Goal: Information Seeking & Learning: Compare options

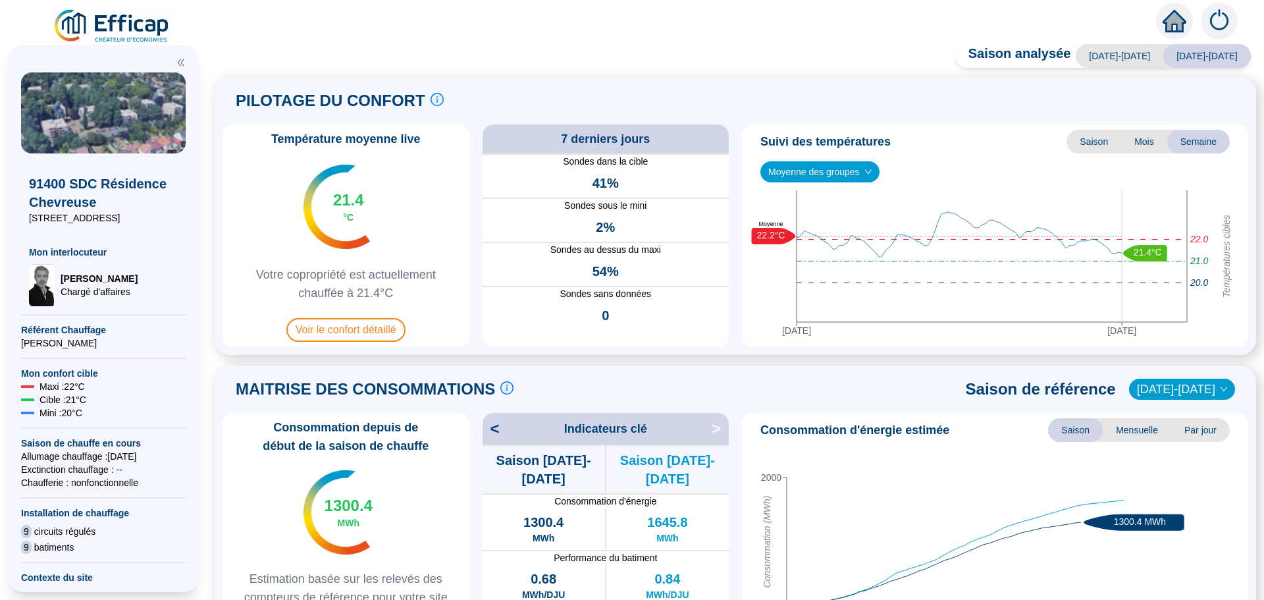
click at [827, 174] on span "Moyenne des groupes" at bounding box center [819, 172] width 103 height 20
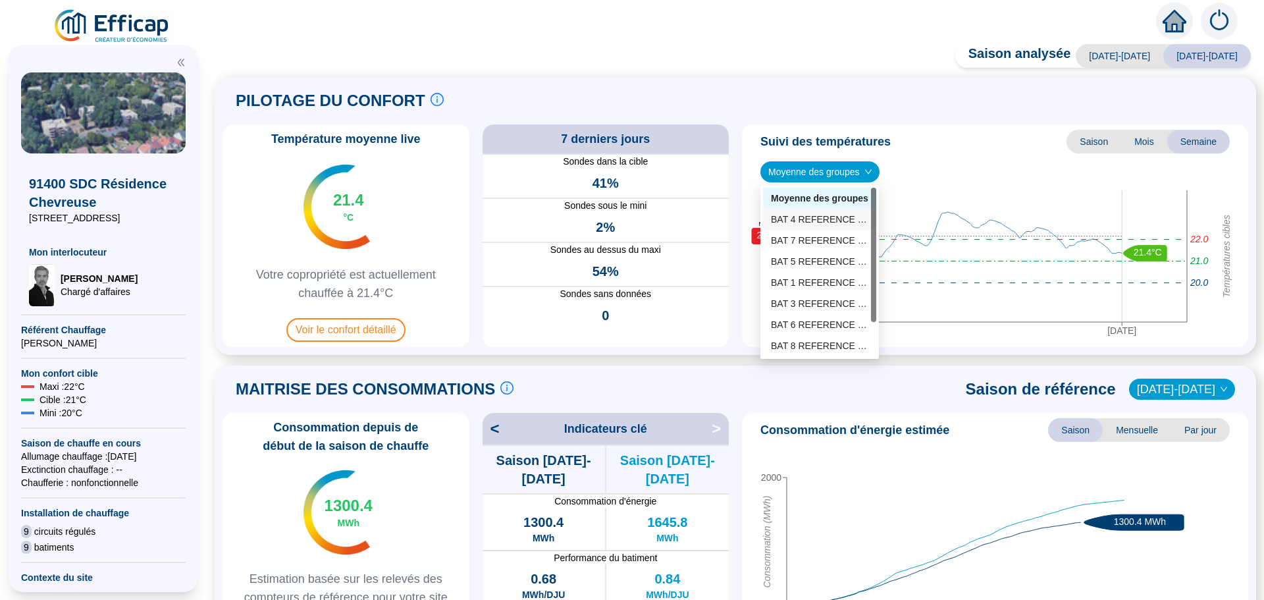
click at [832, 219] on div "BAT 4 REFERENCE (4 sondes)" at bounding box center [819, 220] width 97 height 14
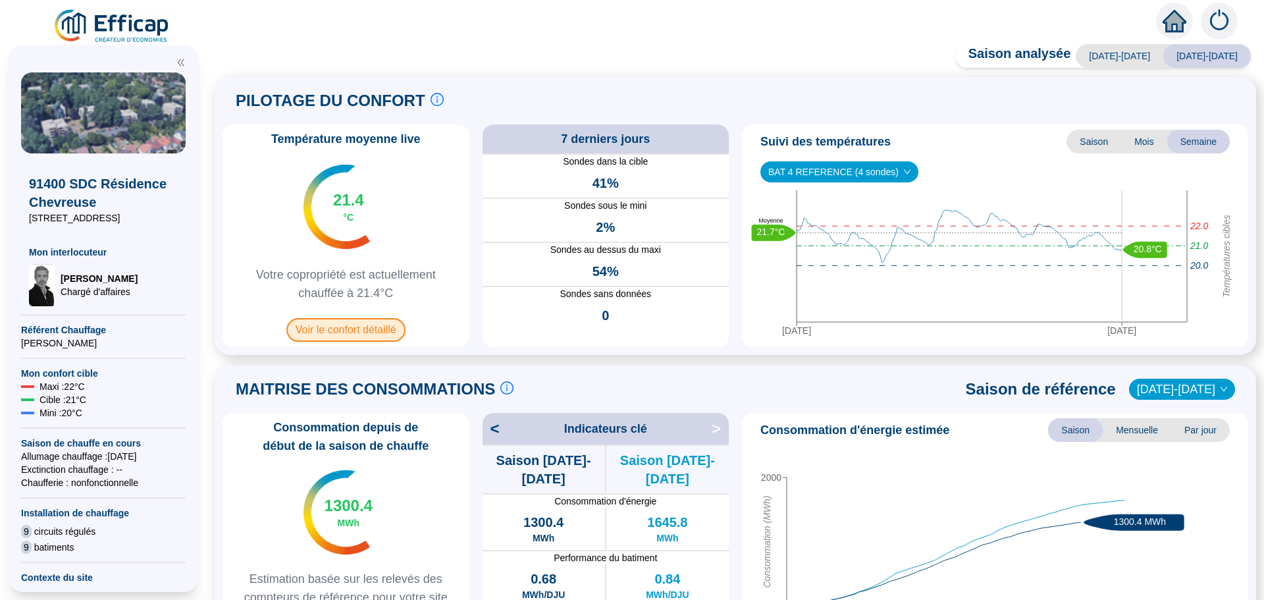
click at [341, 334] on span "Voir le confort détaillé" at bounding box center [345, 330] width 119 height 24
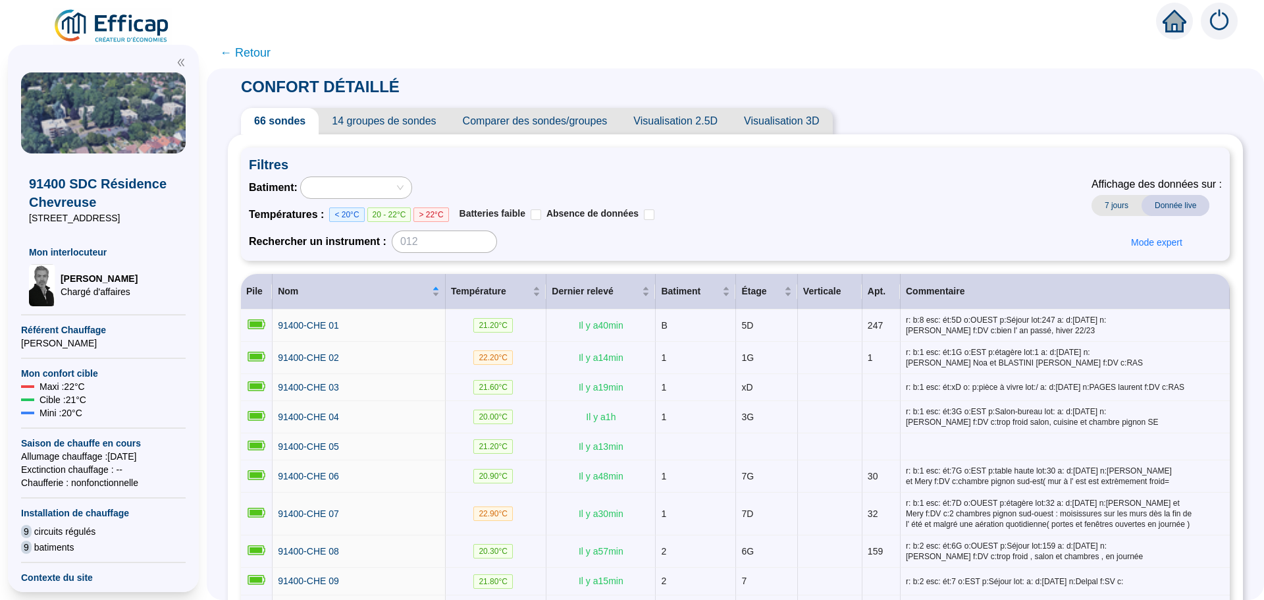
click at [574, 122] on span "Comparer des sondes/groupes" at bounding box center [535, 121] width 171 height 26
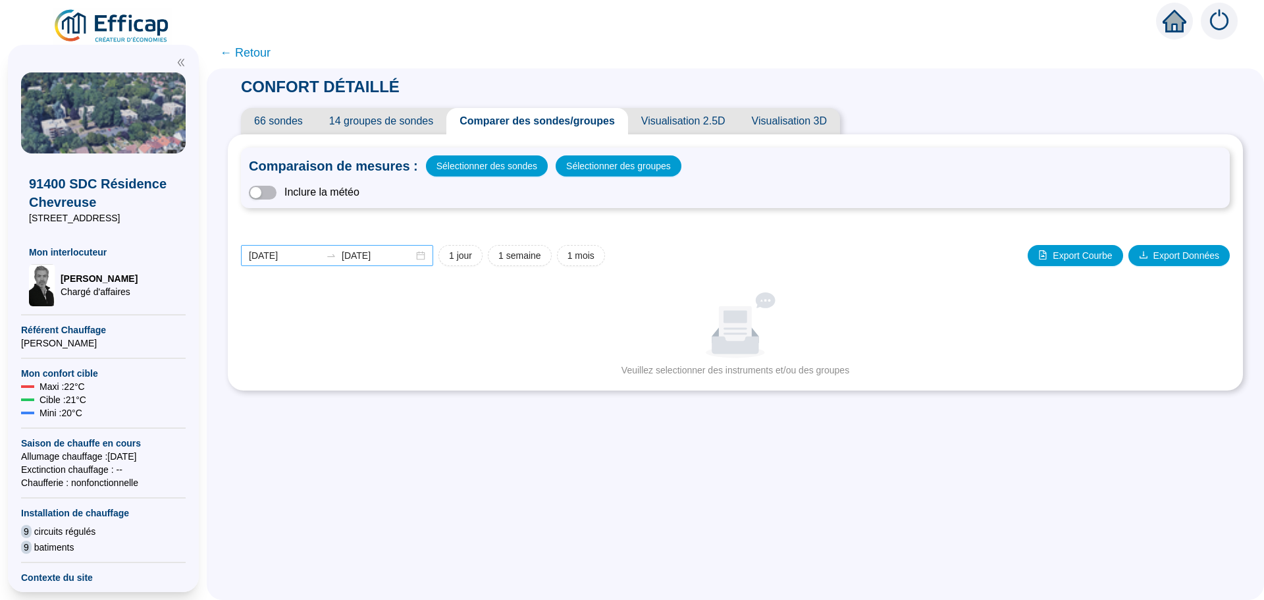
click at [423, 257] on div "2025-09-04 2025-09-11" at bounding box center [337, 255] width 192 height 21
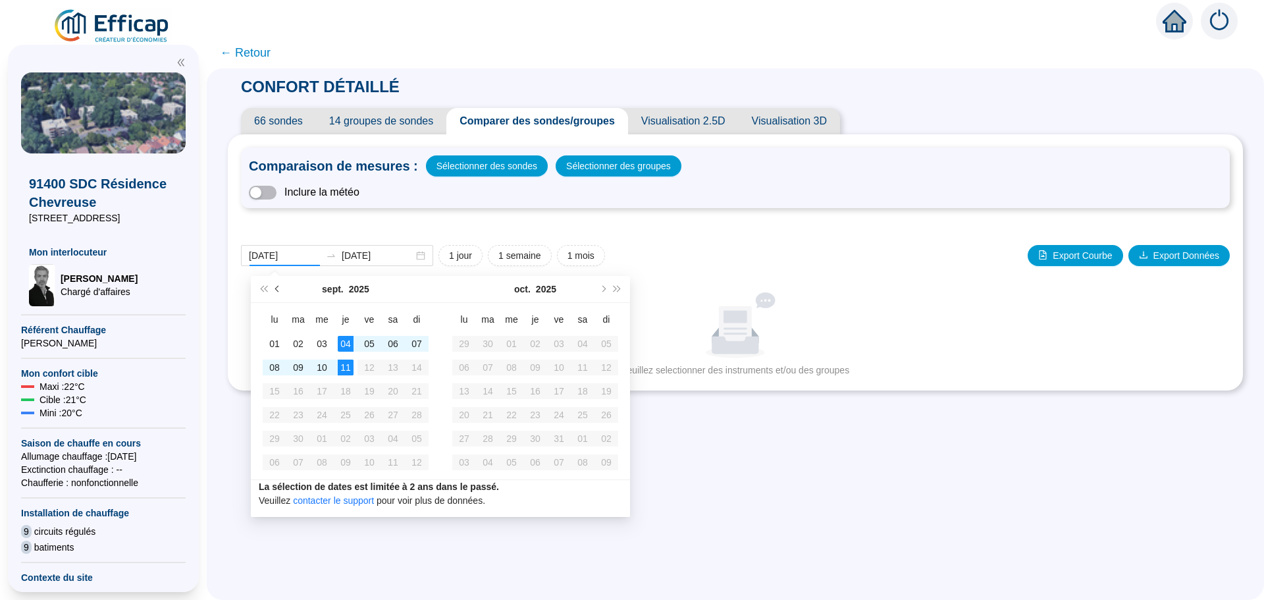
click at [274, 285] on button "Mois précédent (PageUp)" at bounding box center [278, 289] width 14 height 26
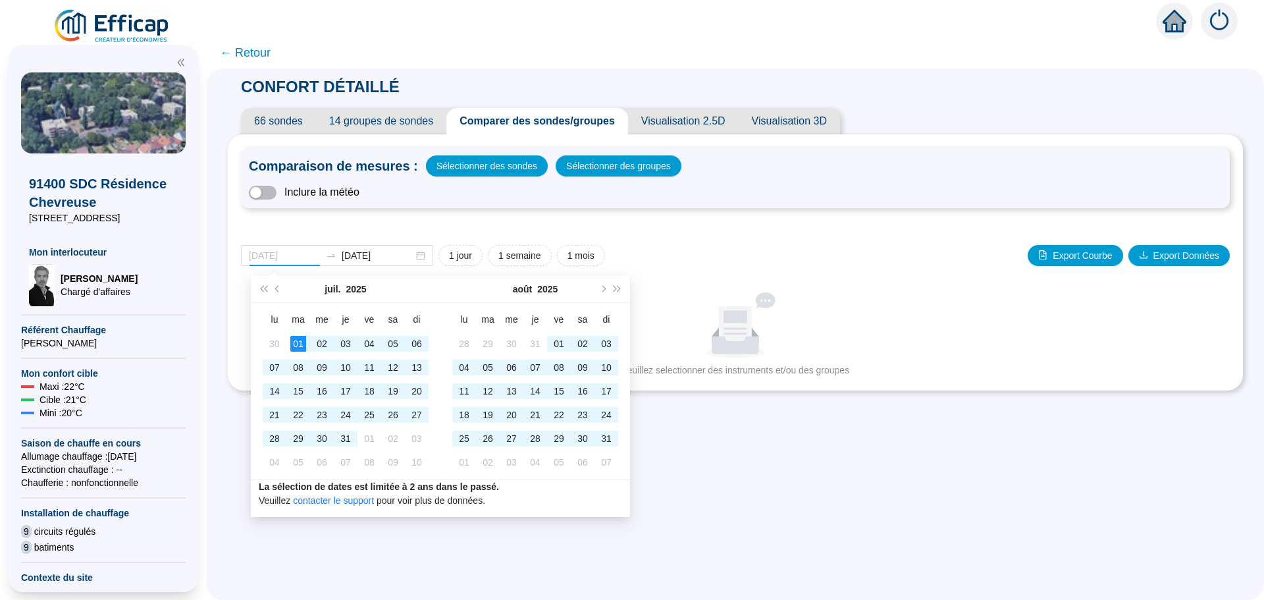
type input "[DATE]"
click at [294, 343] on div "01" at bounding box center [298, 344] width 16 height 16
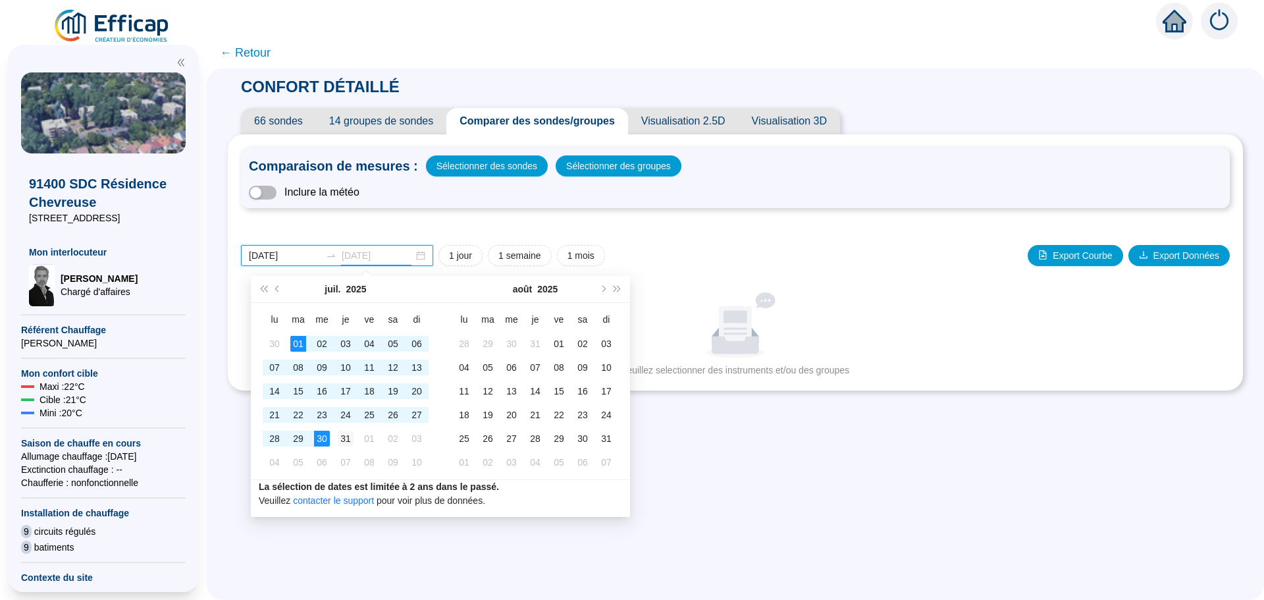
type input "[DATE]"
click at [346, 446] on div "31" at bounding box center [346, 438] width 16 height 16
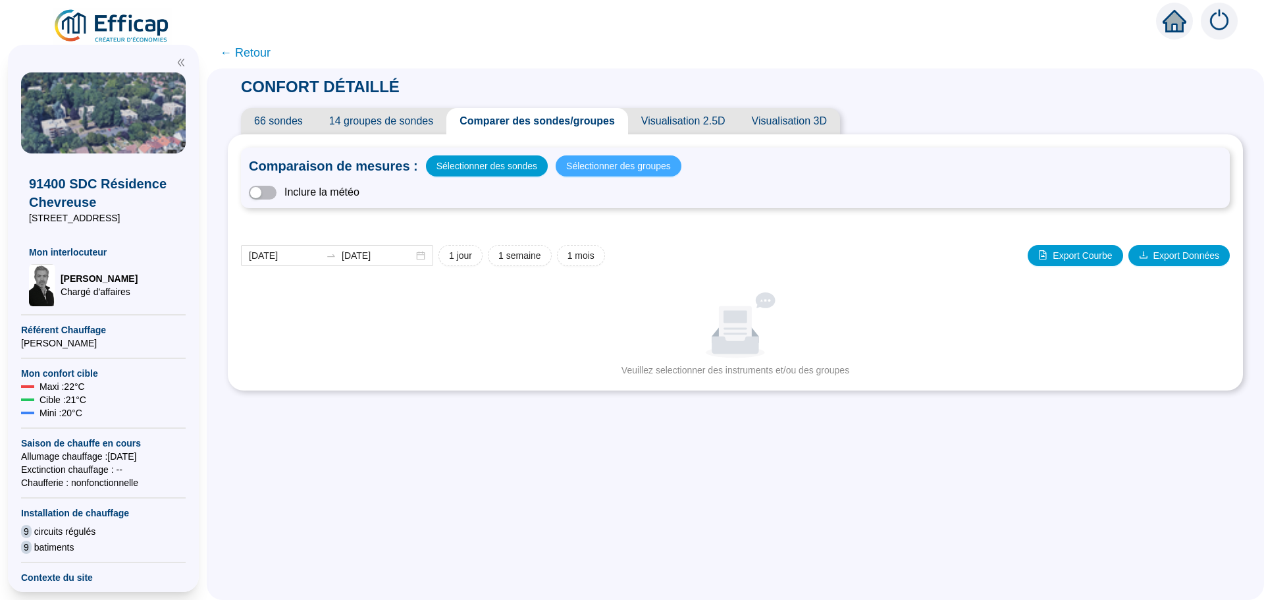
click at [612, 163] on span "Sélectionner des groupes" at bounding box center [618, 166] width 105 height 18
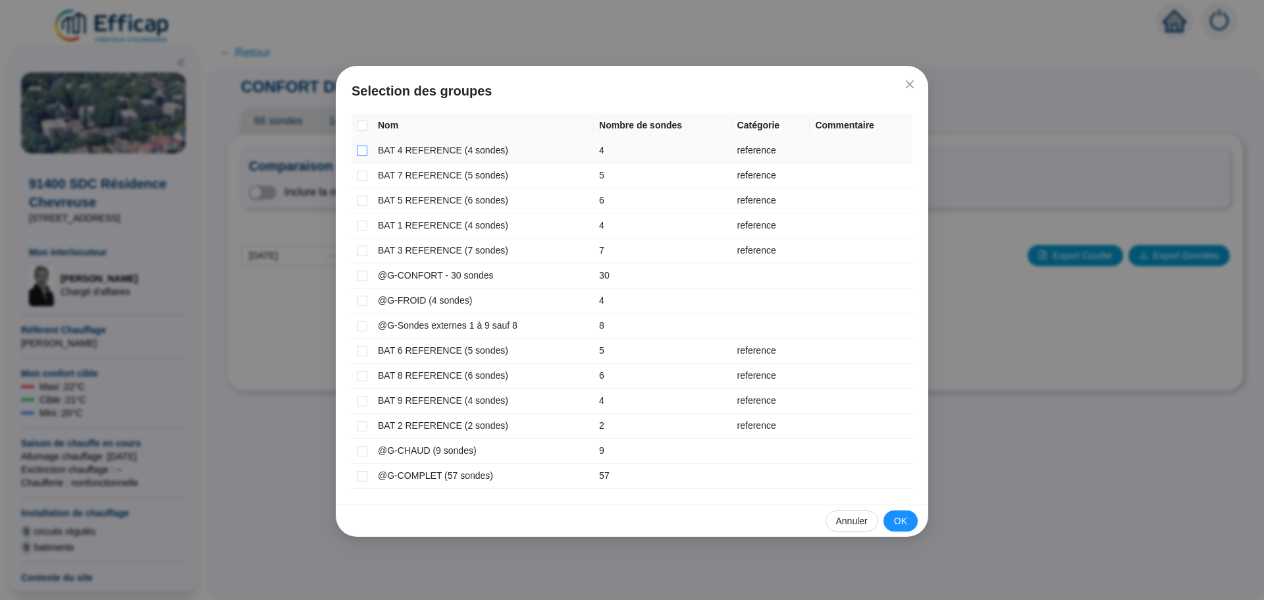
click at [361, 151] on input "checkbox" at bounding box center [362, 150] width 11 height 11
checkbox input "true"
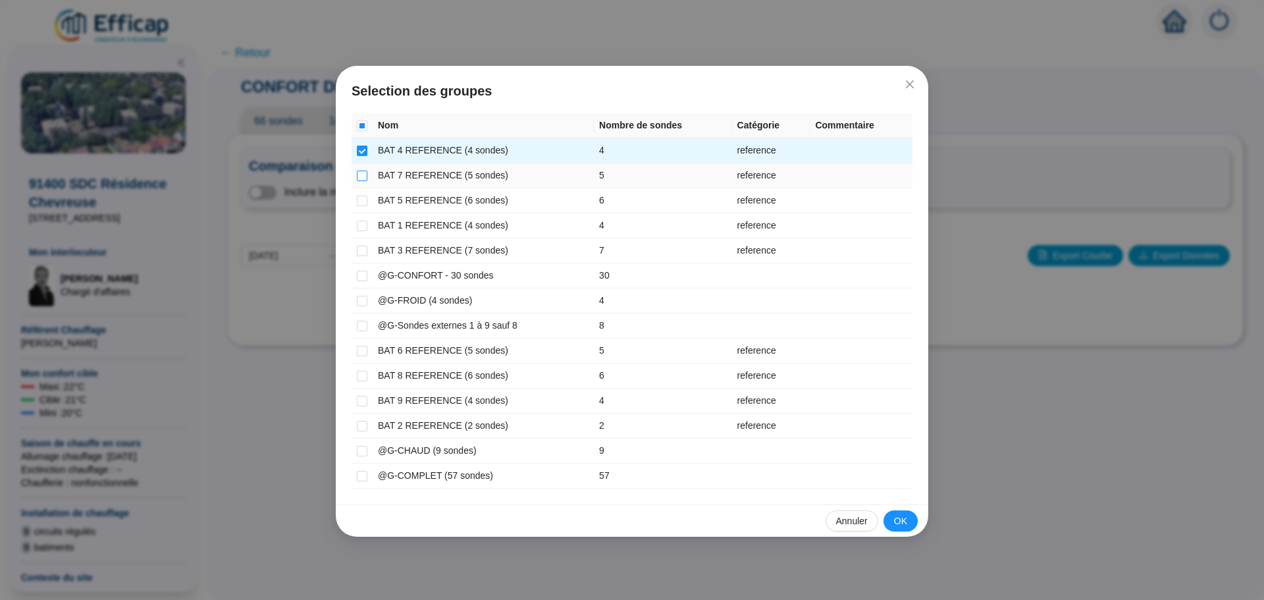
click at [361, 176] on input "checkbox" at bounding box center [362, 175] width 11 height 11
checkbox input "true"
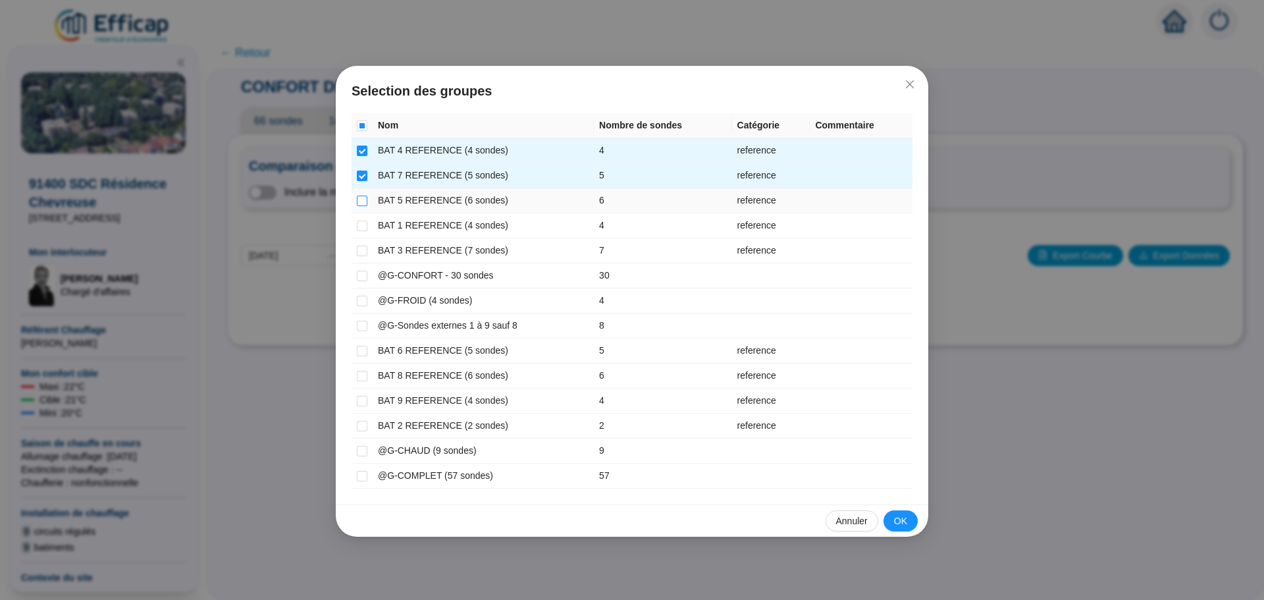
click at [360, 201] on input "checkbox" at bounding box center [362, 201] width 11 height 11
checkbox input "true"
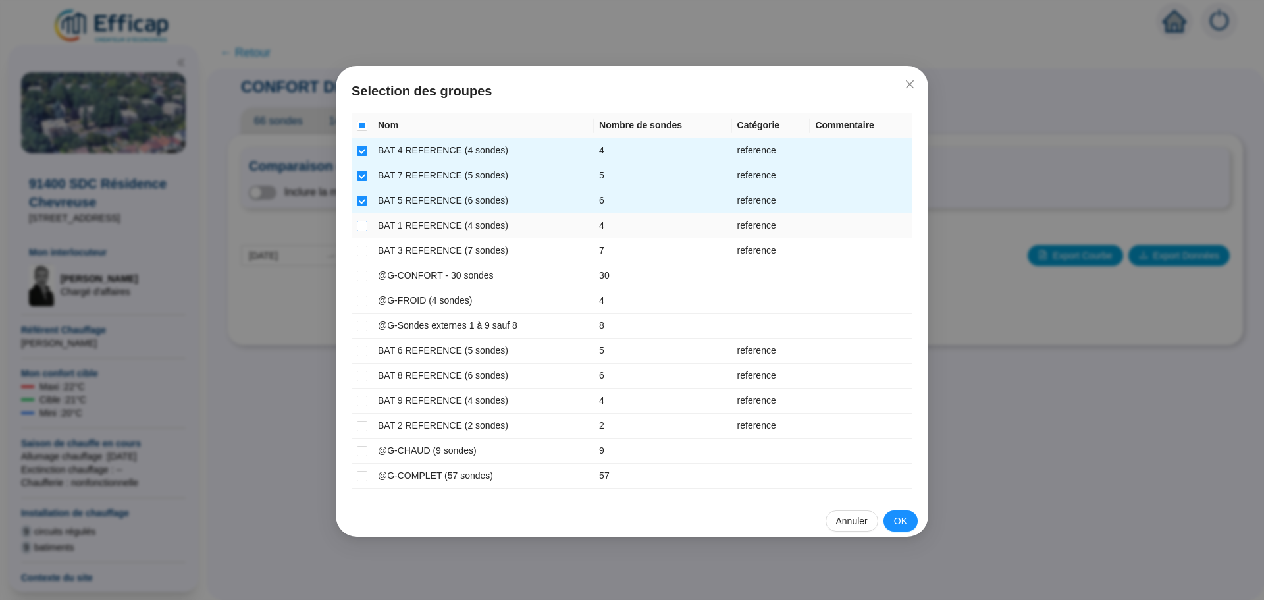
click at [359, 229] on input "checkbox" at bounding box center [362, 226] width 11 height 11
checkbox input "true"
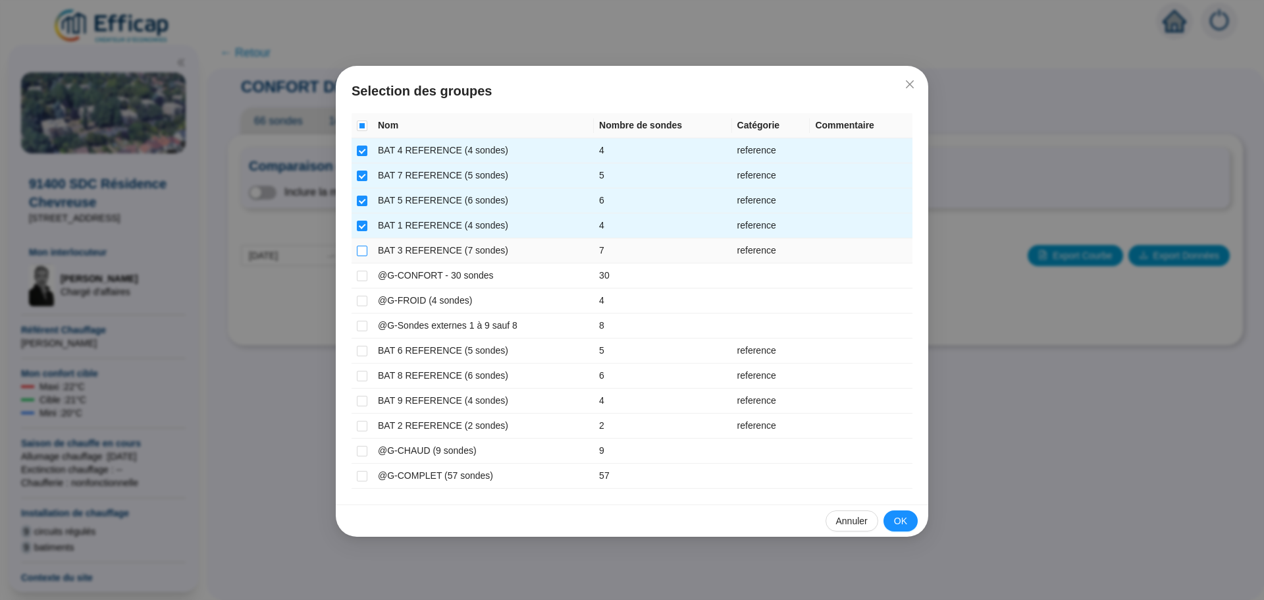
click at [359, 252] on input "checkbox" at bounding box center [362, 251] width 11 height 11
checkbox input "true"
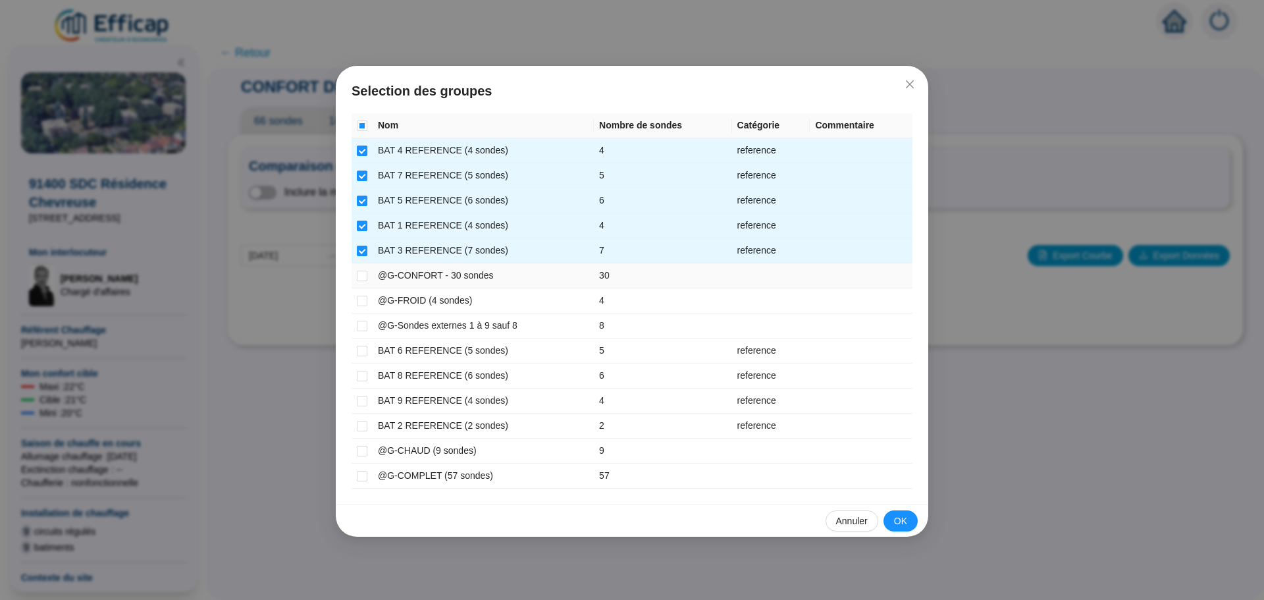
drag, startPoint x: 359, startPoint y: 253, endPoint x: 660, endPoint y: 287, distance: 302.1
click at [660, 287] on td "30" at bounding box center [663, 275] width 138 height 25
click at [362, 347] on input "checkbox" at bounding box center [362, 351] width 11 height 11
checkbox input "true"
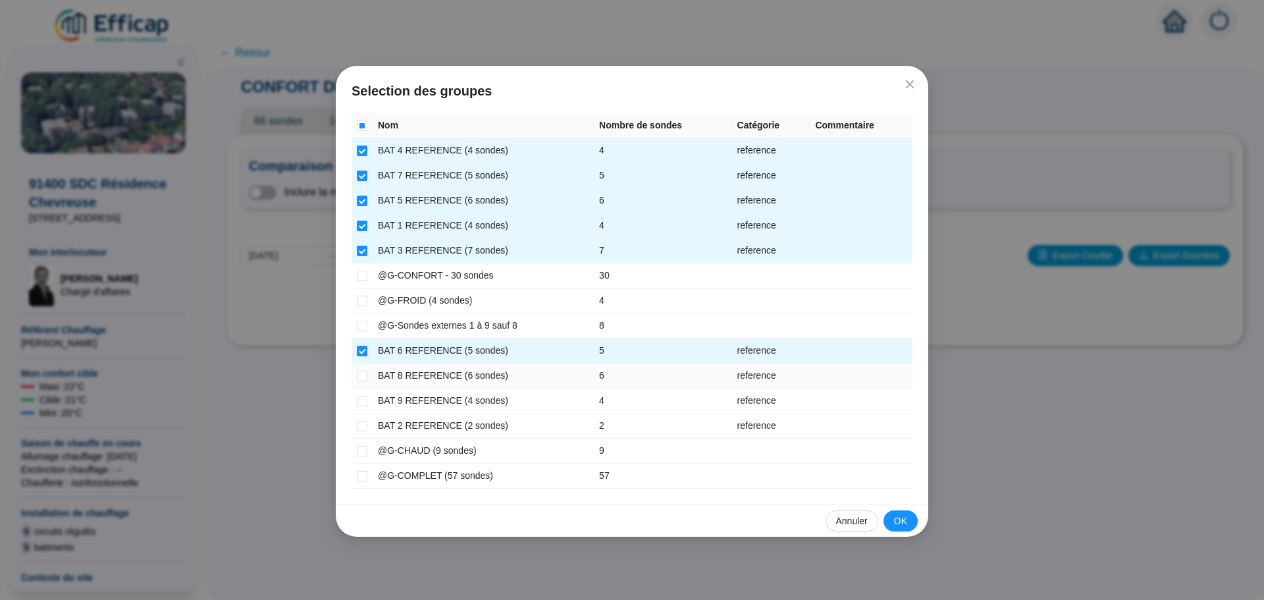
click at [369, 373] on td at bounding box center [362, 375] width 21 height 25
click at [362, 373] on input "checkbox" at bounding box center [362, 376] width 11 height 11
checkbox input "true"
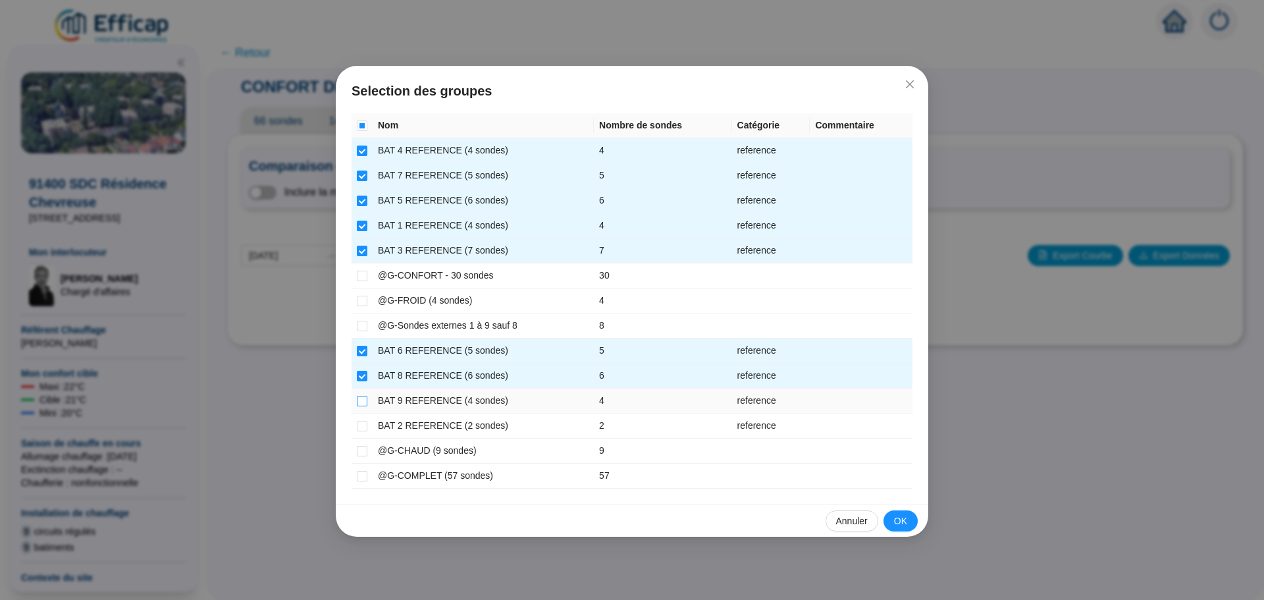
click at [361, 394] on label at bounding box center [362, 401] width 11 height 14
click at [361, 396] on input "checkbox" at bounding box center [362, 401] width 11 height 11
checkbox input "true"
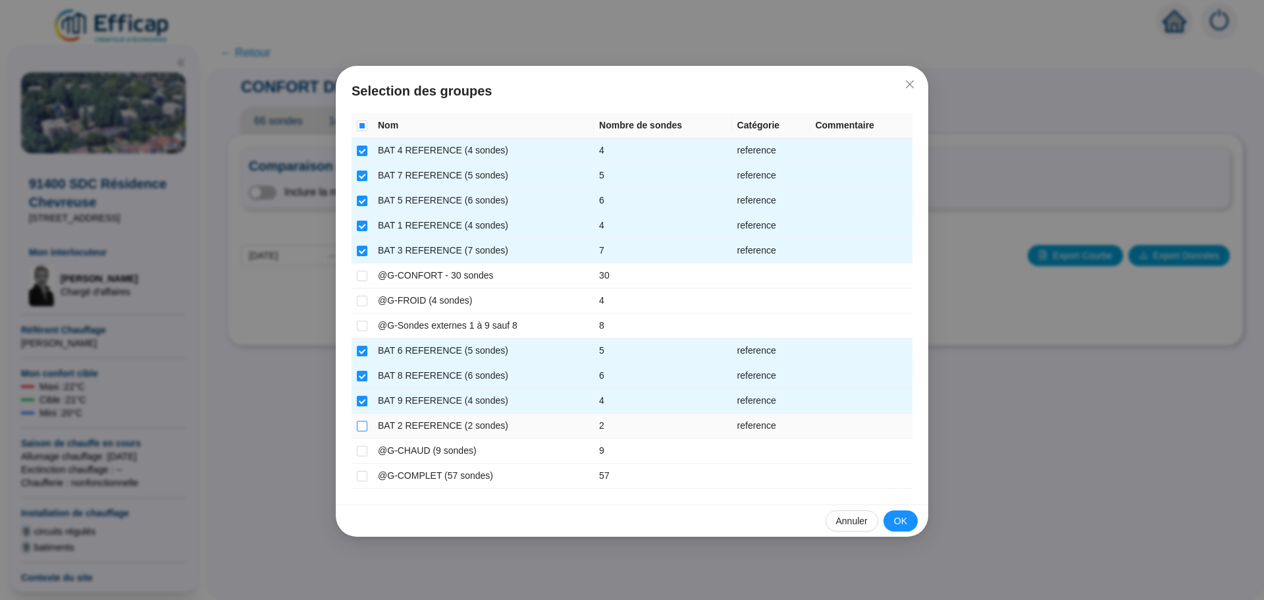
click at [361, 421] on input "checkbox" at bounding box center [362, 426] width 11 height 11
checkbox input "true"
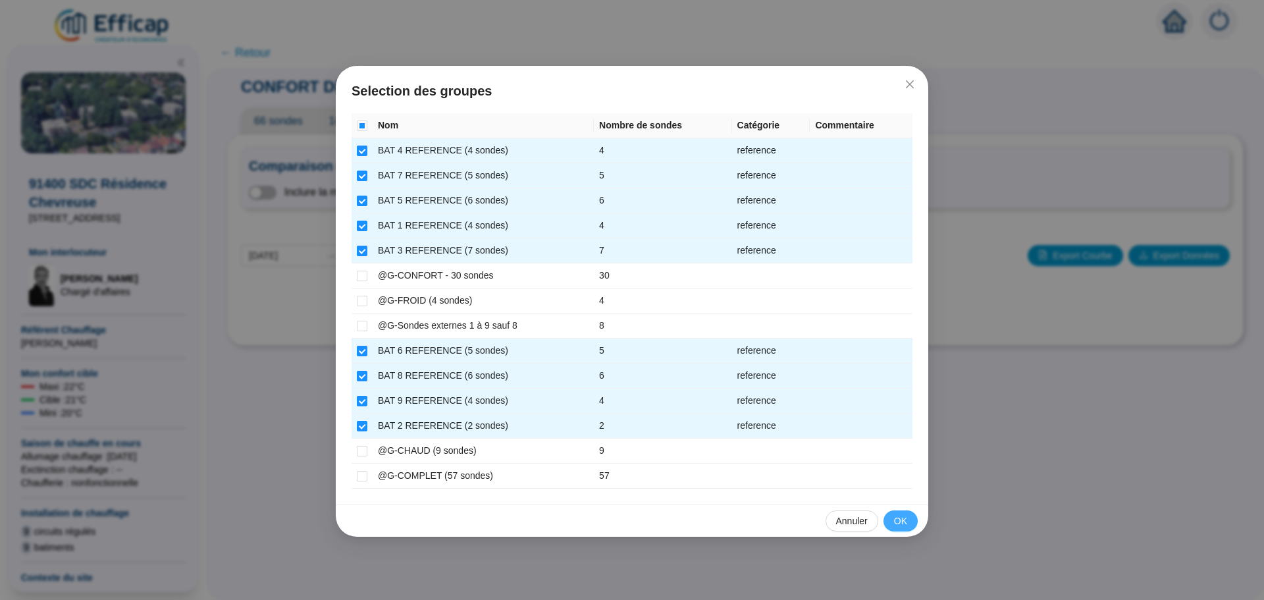
click at [897, 525] on span "OK" at bounding box center [900, 521] width 13 height 14
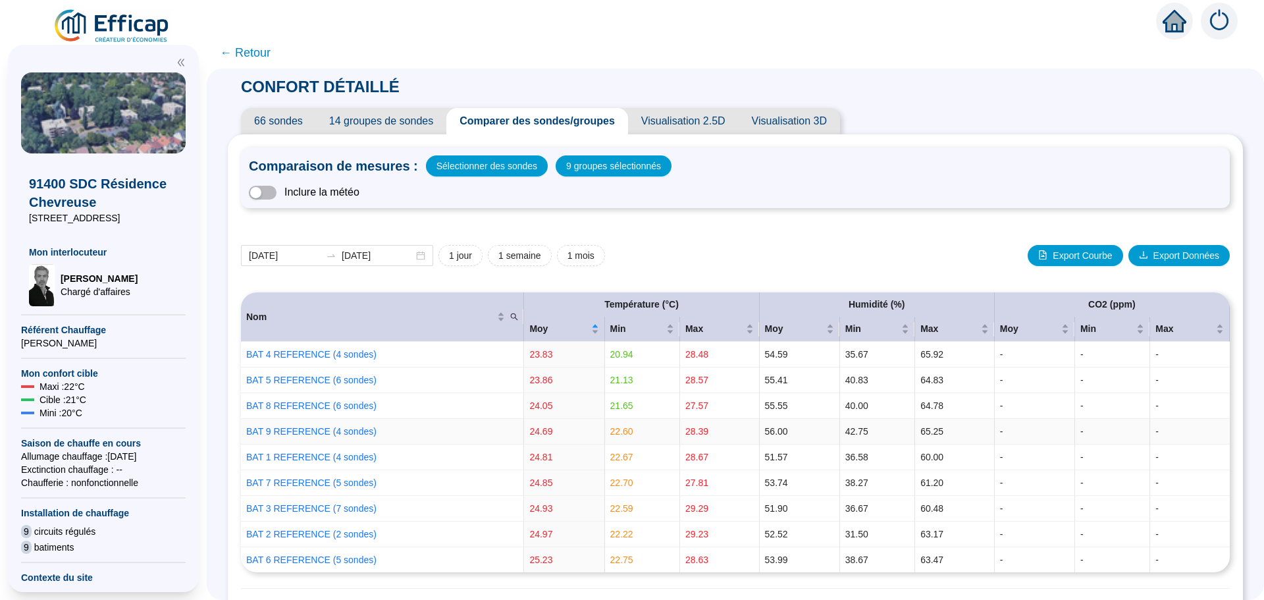
click at [760, 425] on td "56.00" at bounding box center [800, 432] width 80 height 26
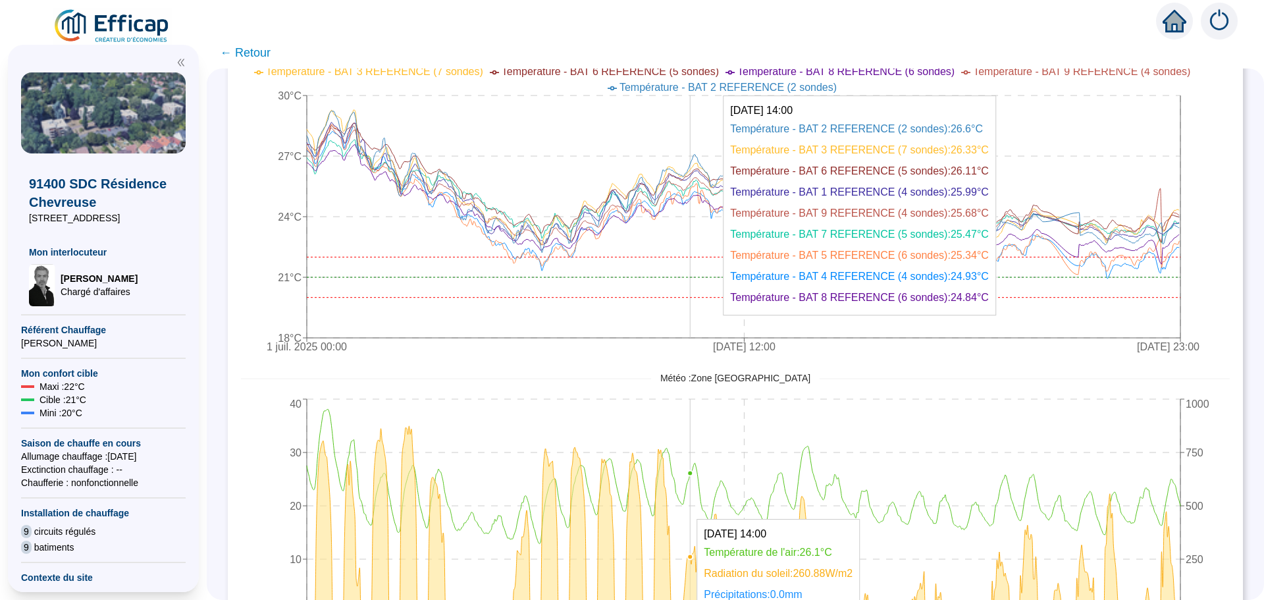
scroll to position [592, 0]
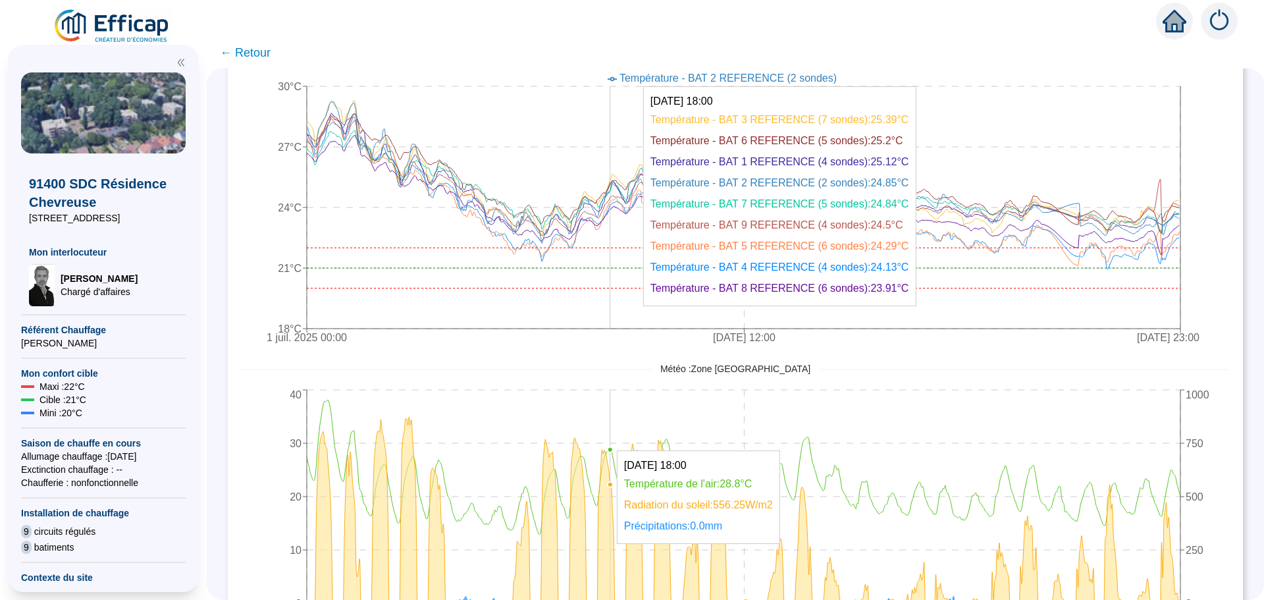
drag, startPoint x: 700, startPoint y: 415, endPoint x: 636, endPoint y: 434, distance: 67.1
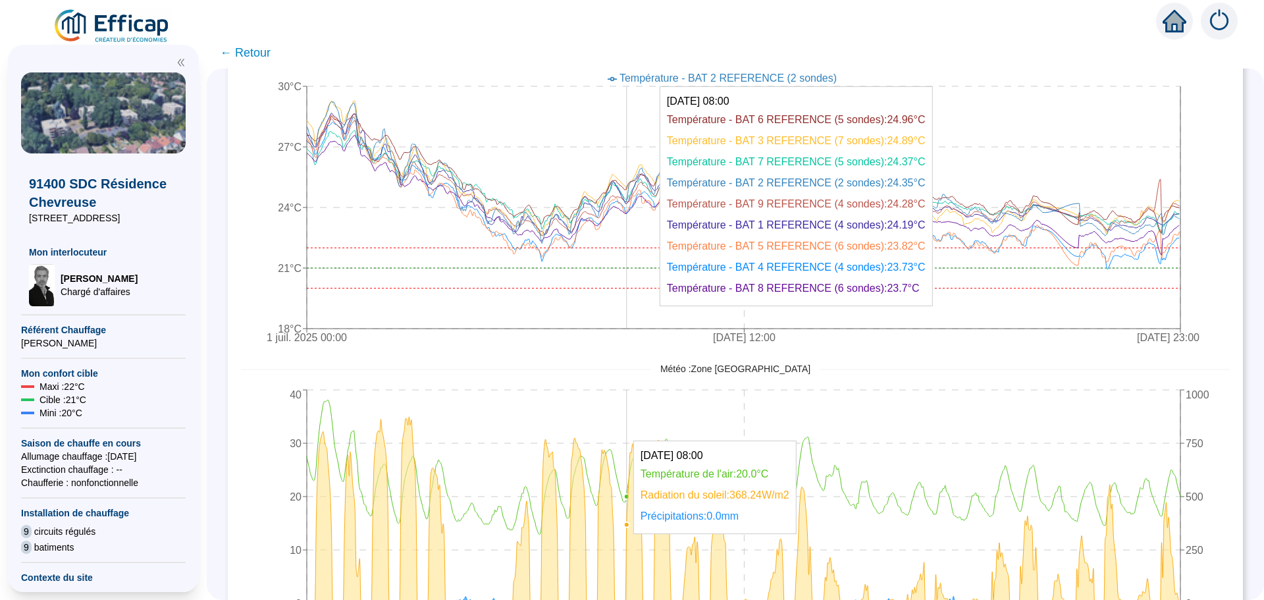
drag, startPoint x: 636, startPoint y: 434, endPoint x: 463, endPoint y: 120, distance: 358.0
click at [463, 120] on icon "1 juil. 2025 00:00 16 juil. 2025 12:00 31 juil. 2025 23:00 18°C 21°C 24°C 27°C …" at bounding box center [725, 194] width 969 height 316
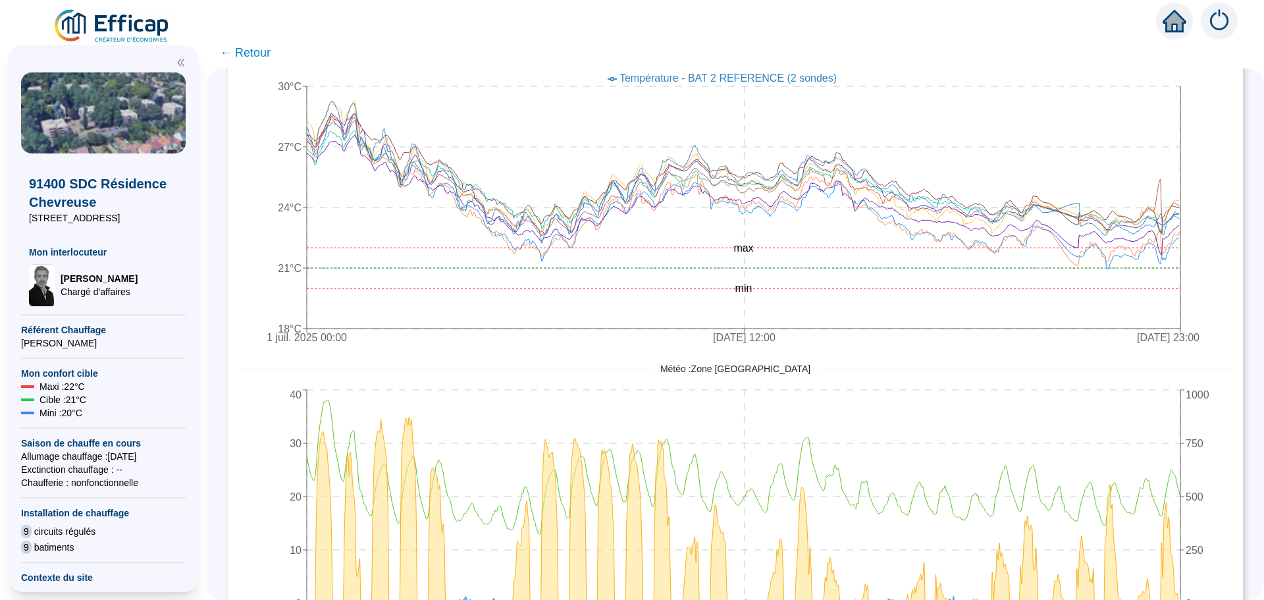
click at [987, 35] on div at bounding box center [632, 18] width 1264 height 37
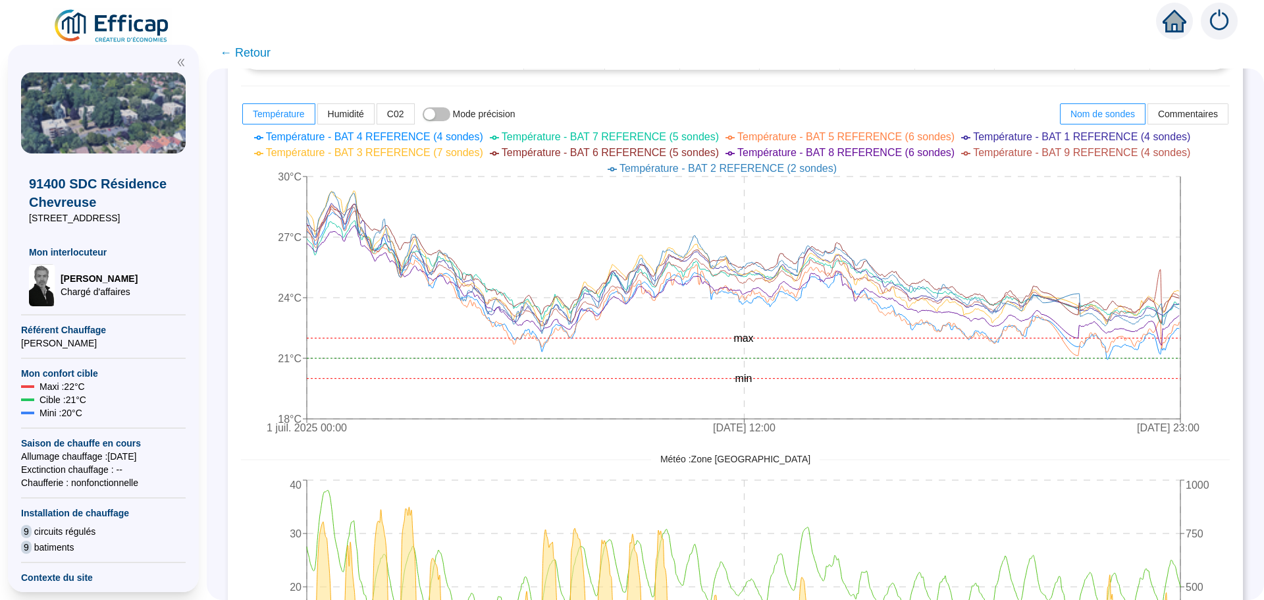
scroll to position [499, 0]
click at [1245, 309] on div "CONFORT DÉTAILLÉ 66 sondes 14 groupes de sondes Comparer des sondes/groupes Vis…" at bounding box center [735, 333] width 1057 height 531
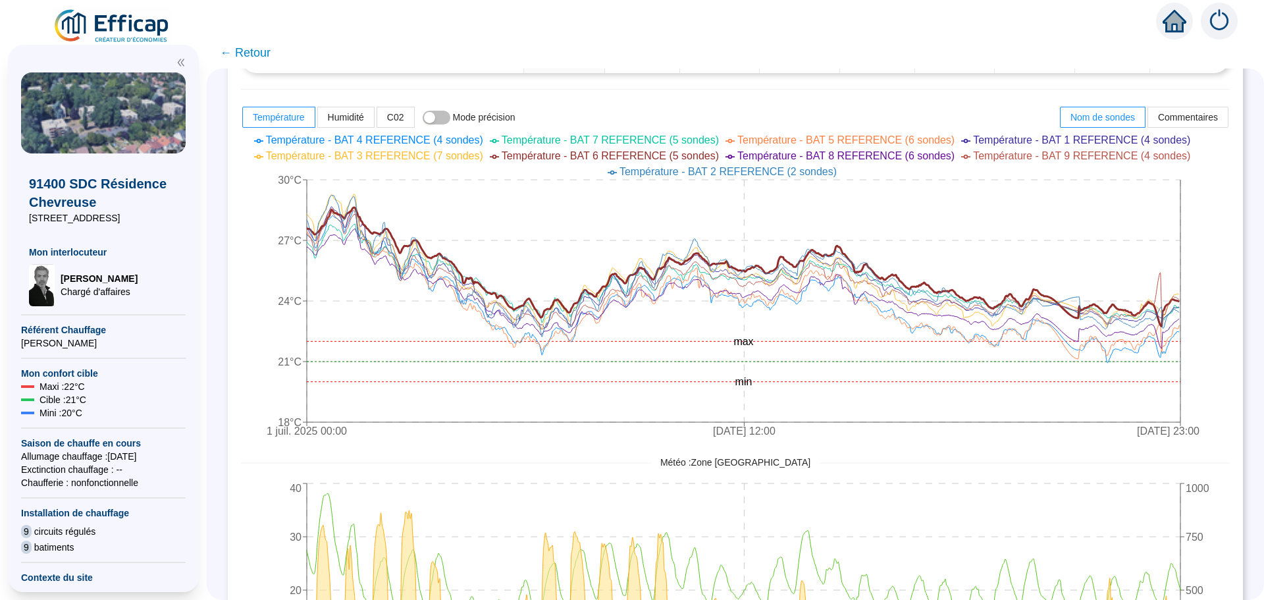
drag, startPoint x: 723, startPoint y: 534, endPoint x: 1245, endPoint y: 397, distance: 539.7
click at [1245, 397] on div "CONFORT DÉTAILLÉ 66 sondes 14 groupes de sondes Comparer des sondes/groupes Vis…" at bounding box center [735, 333] width 1057 height 531
click at [1242, 544] on div "CONFORT DÉTAILLÉ 66 sondes 14 groupes de sondes Comparer des sondes/groupes Vis…" at bounding box center [735, 333] width 1057 height 531
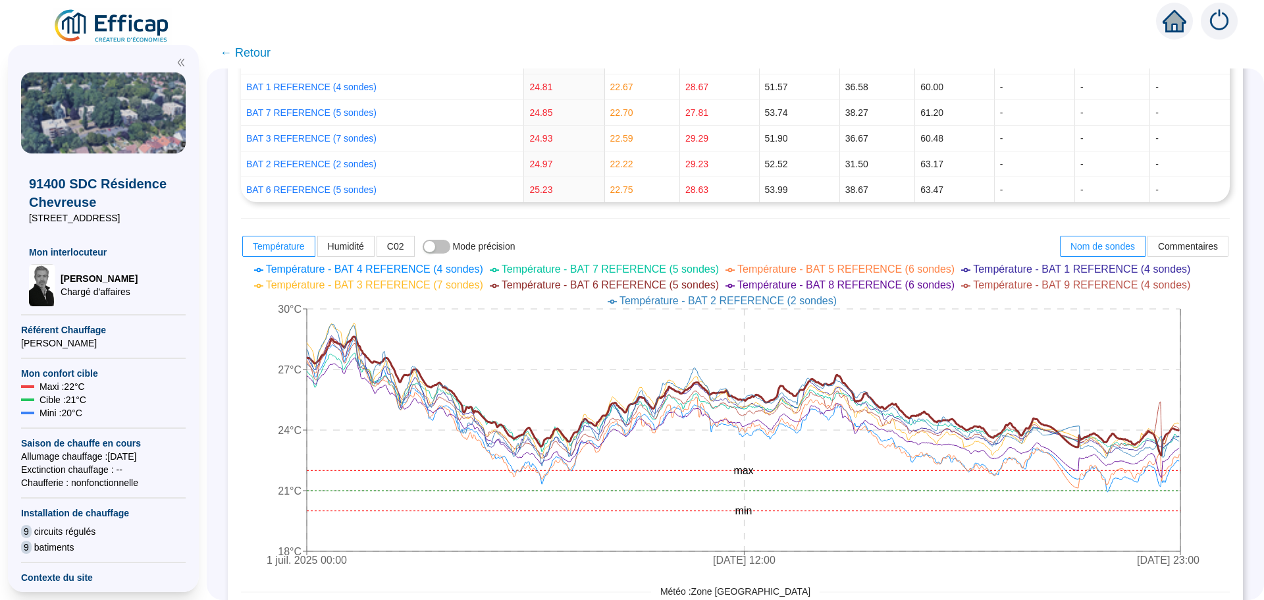
scroll to position [301, 0]
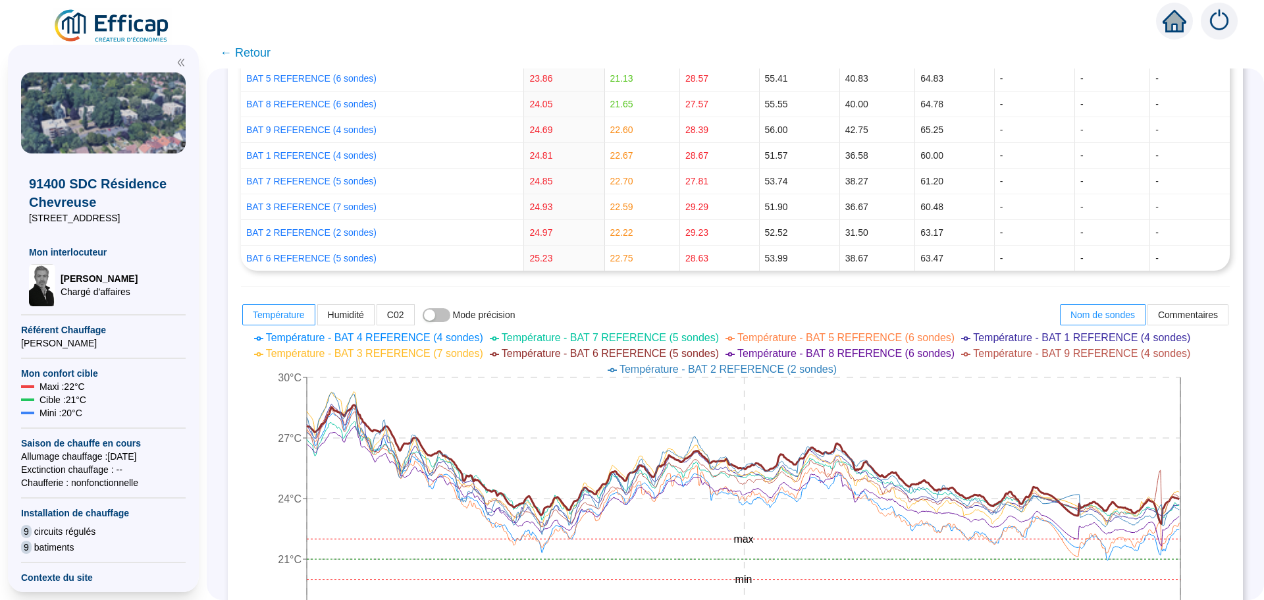
click at [263, 59] on span "← Retour" at bounding box center [245, 52] width 51 height 18
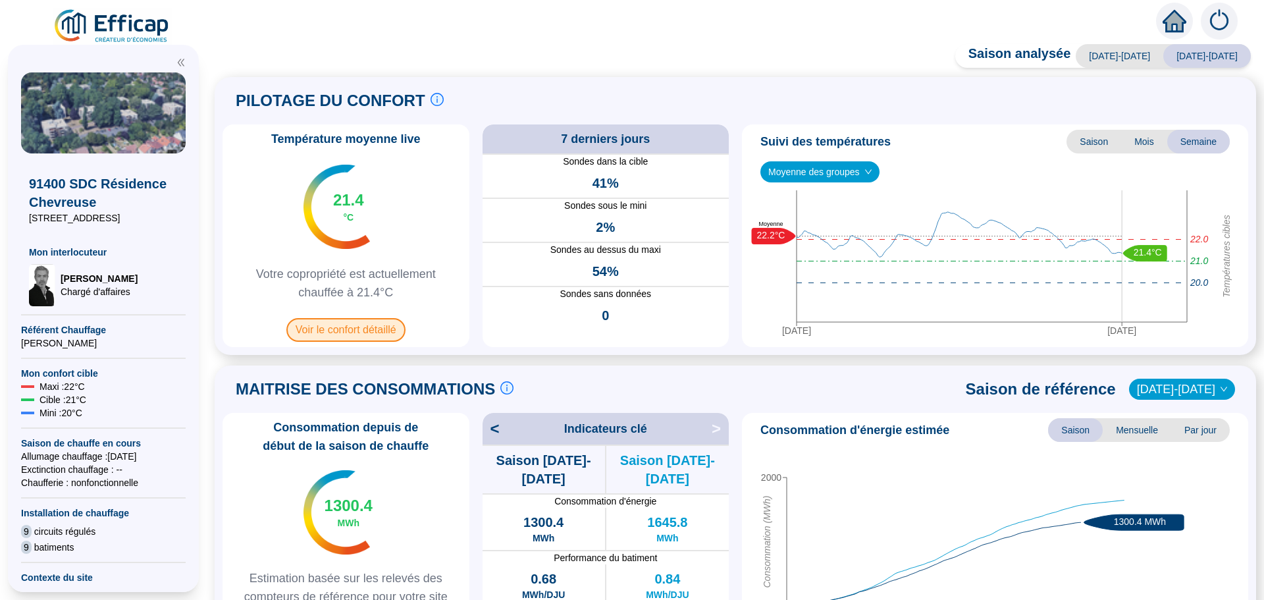
click at [404, 336] on span "Voir le confort détaillé" at bounding box center [345, 330] width 119 height 24
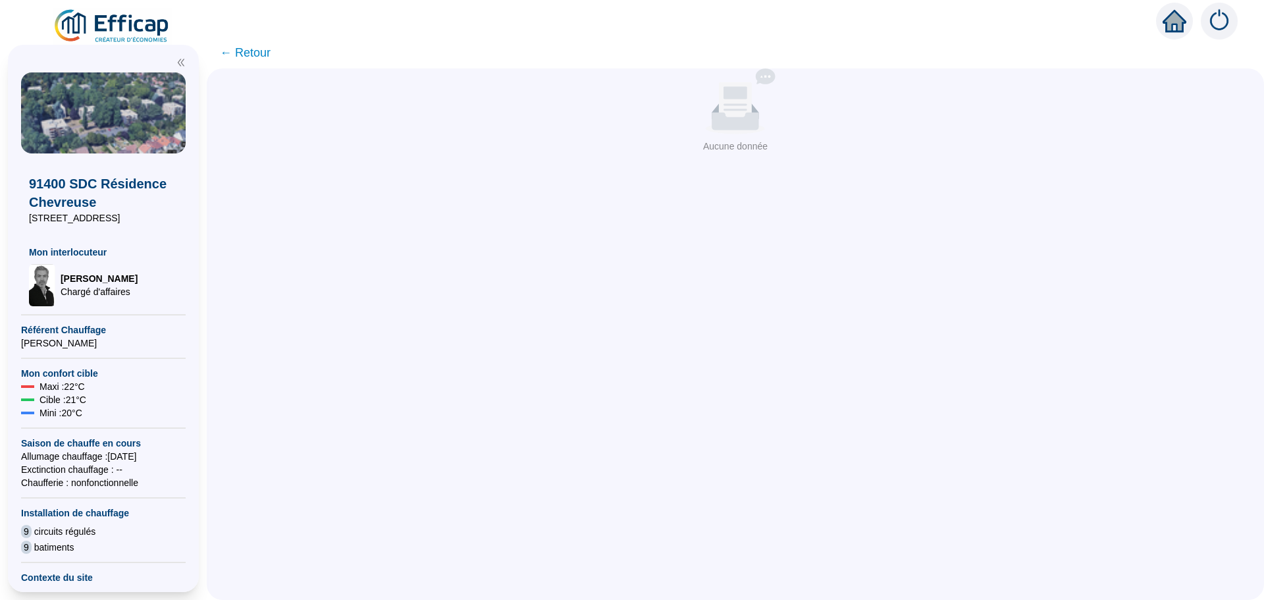
drag, startPoint x: 404, startPoint y: 336, endPoint x: 721, endPoint y: 276, distance: 323.7
click at [721, 275] on div "Aucune donnée Aucune donnée" at bounding box center [735, 333] width 1057 height 531
click at [253, 49] on span "← Retour" at bounding box center [245, 52] width 51 height 18
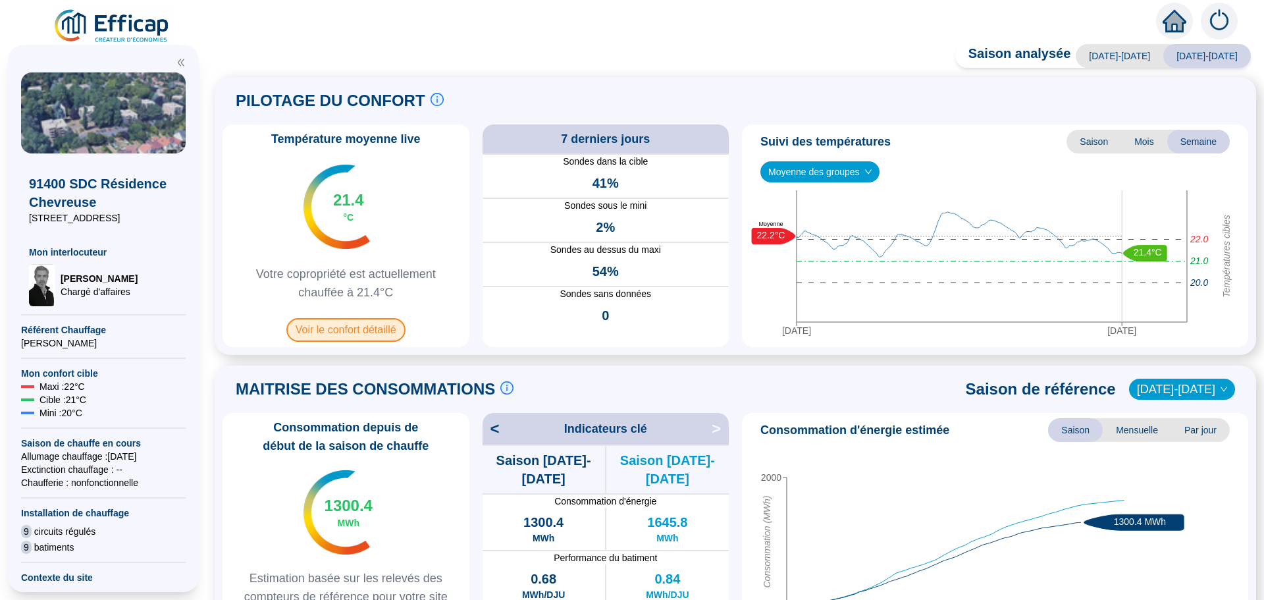
click at [338, 337] on span "Voir le confort détaillé" at bounding box center [345, 330] width 119 height 24
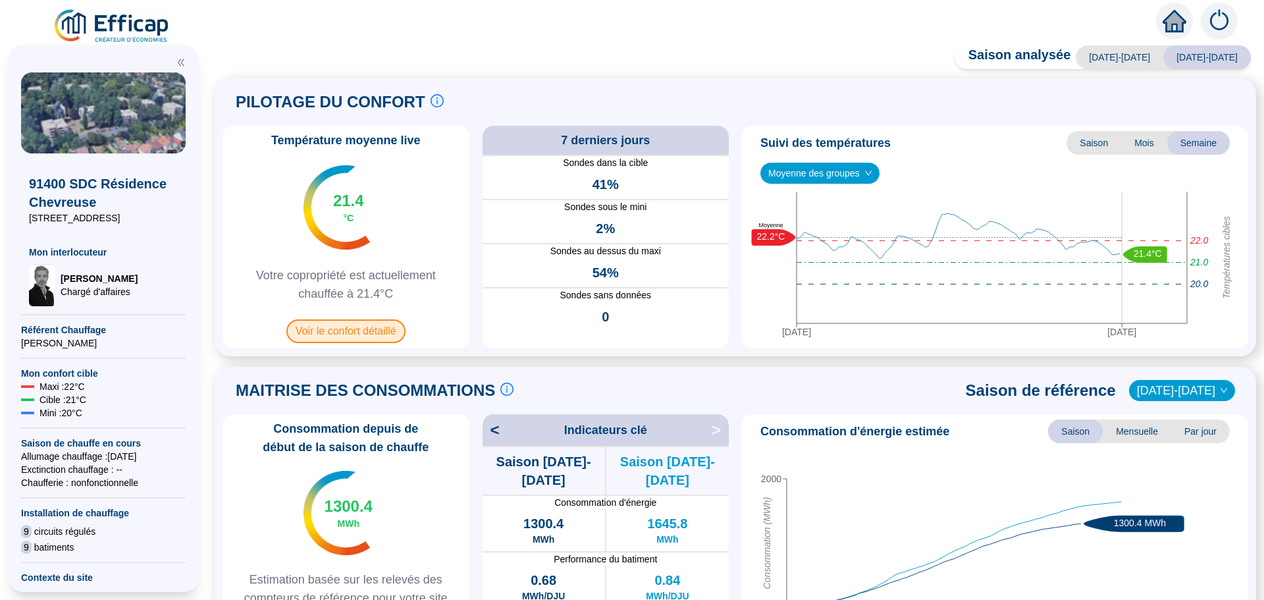
drag, startPoint x: 0, startPoint y: 544, endPoint x: 338, endPoint y: 333, distance: 398.6
click at [338, 333] on span "Voir le confort détaillé" at bounding box center [345, 331] width 119 height 24
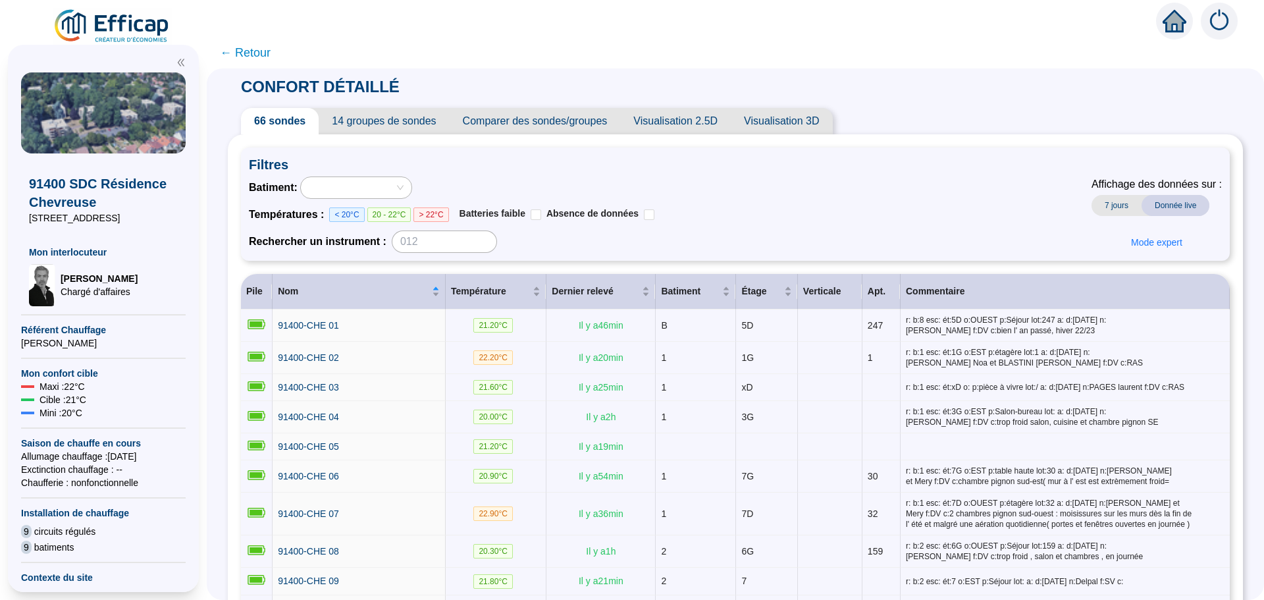
click at [554, 125] on span "Comparer des sondes/groupes" at bounding box center [535, 121] width 171 height 26
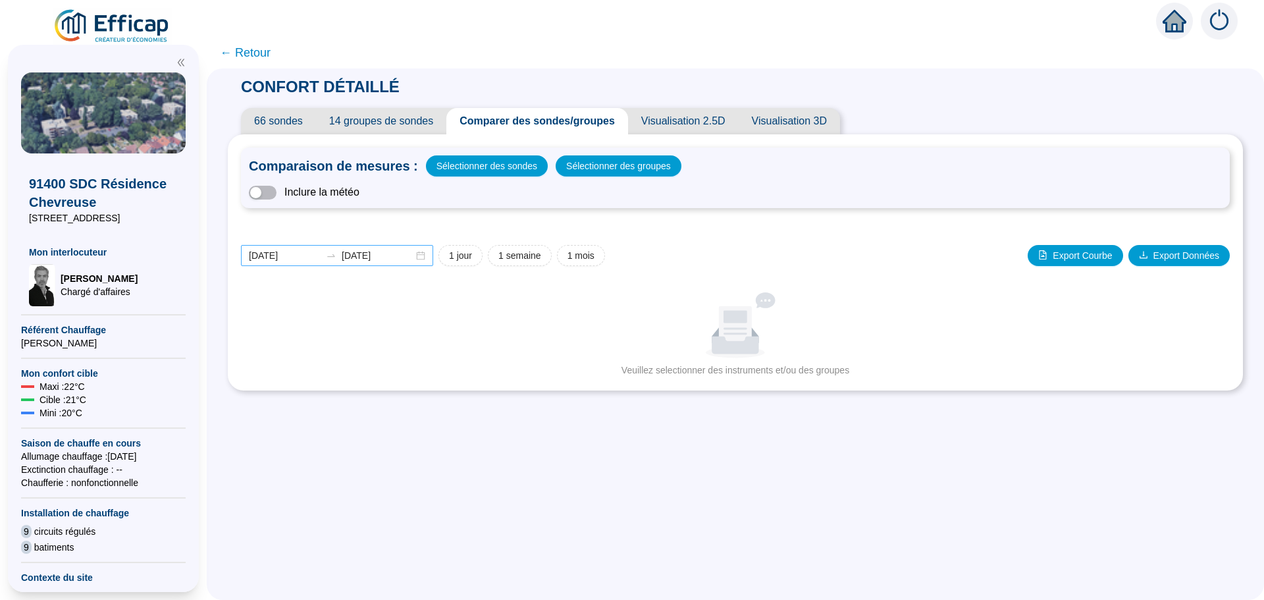
click at [431, 256] on div "2025-09-04 2025-09-11" at bounding box center [337, 255] width 192 height 21
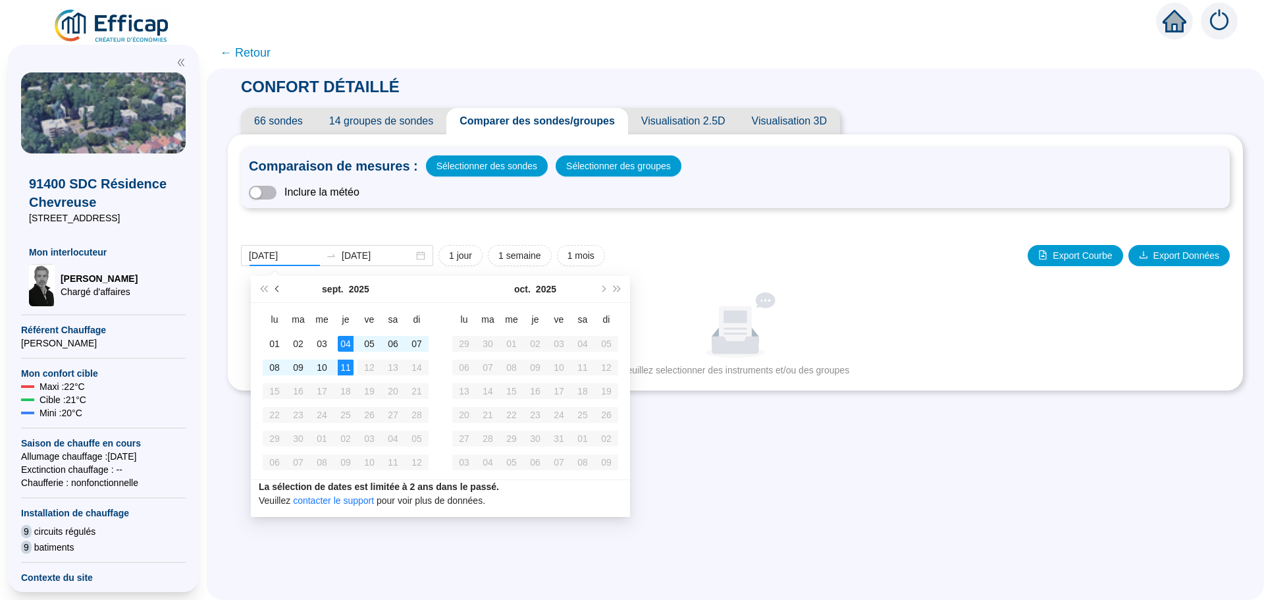
click at [276, 290] on span "Mois précédent (PageUp)" at bounding box center [278, 289] width 7 height 7
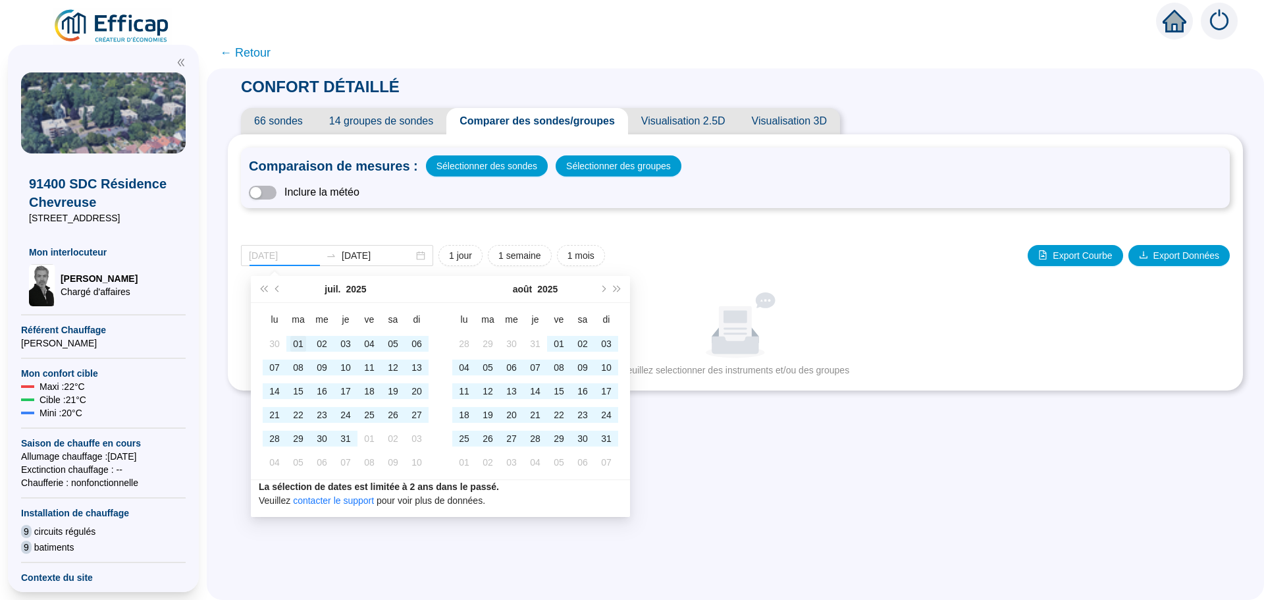
type input "[DATE]"
click at [296, 346] on div "01" at bounding box center [298, 344] width 16 height 16
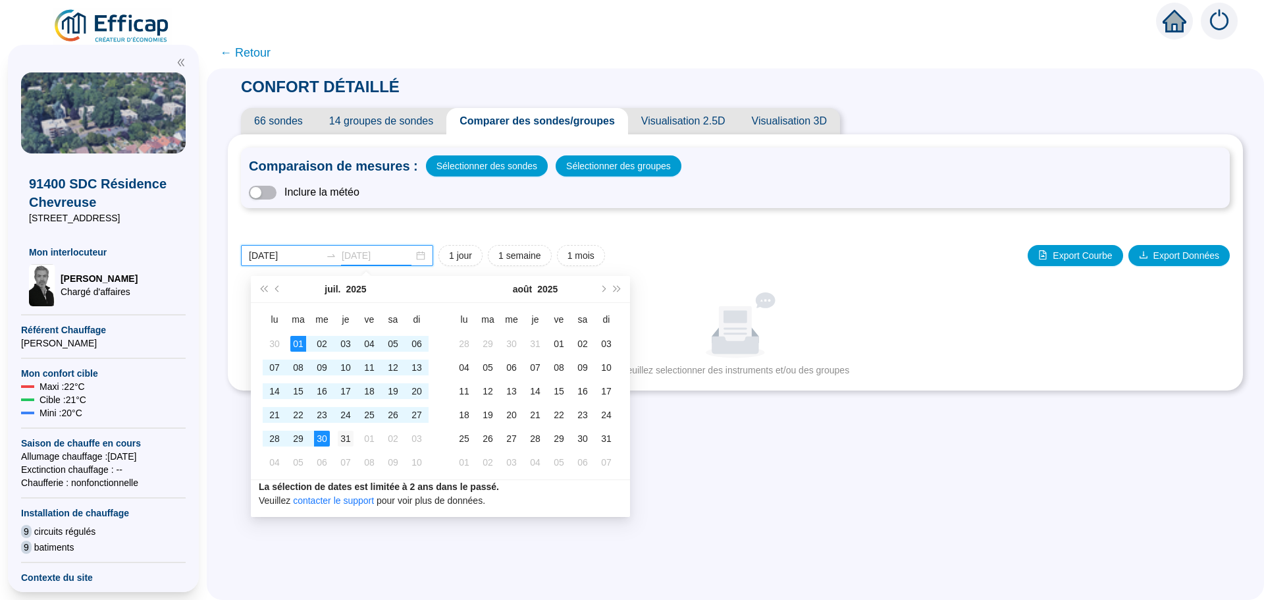
type input "[DATE]"
click at [345, 436] on div "31" at bounding box center [346, 438] width 16 height 16
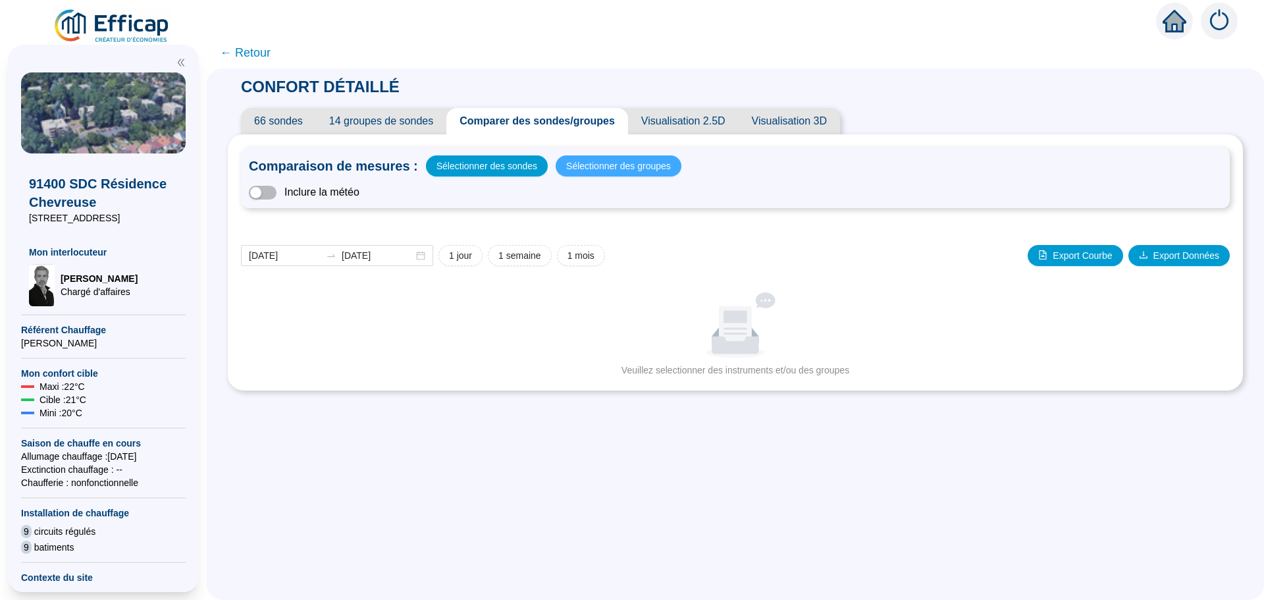
click at [617, 167] on span "Sélectionner des groupes" at bounding box center [618, 166] width 105 height 18
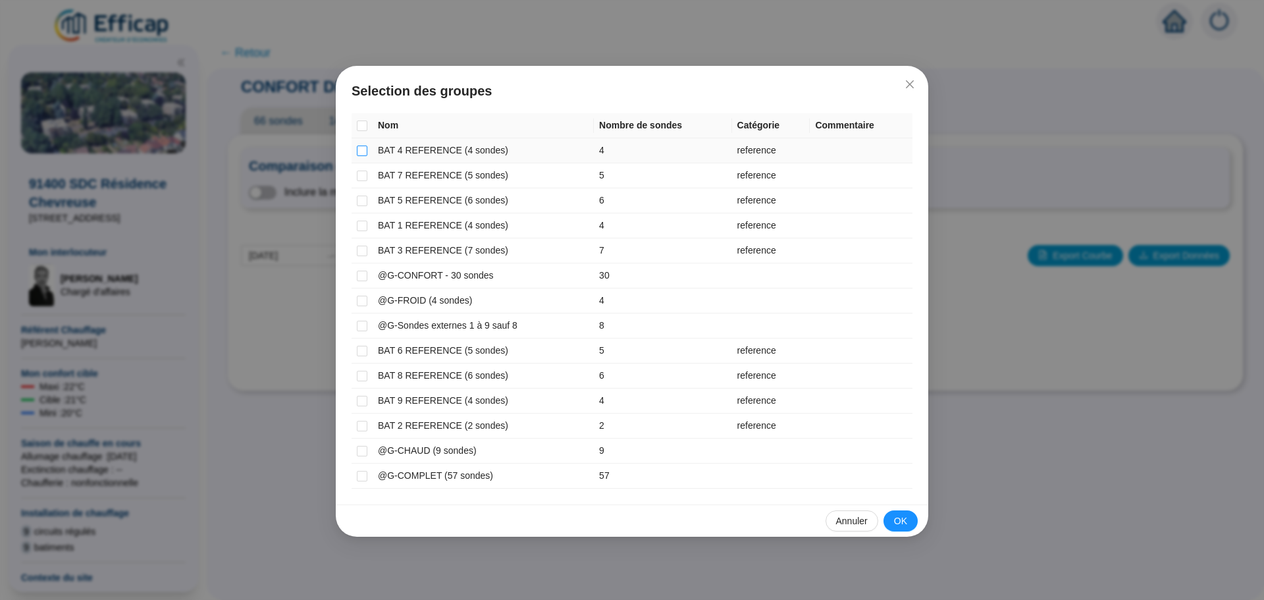
click at [361, 155] on input "checkbox" at bounding box center [362, 150] width 11 height 11
checkbox input "true"
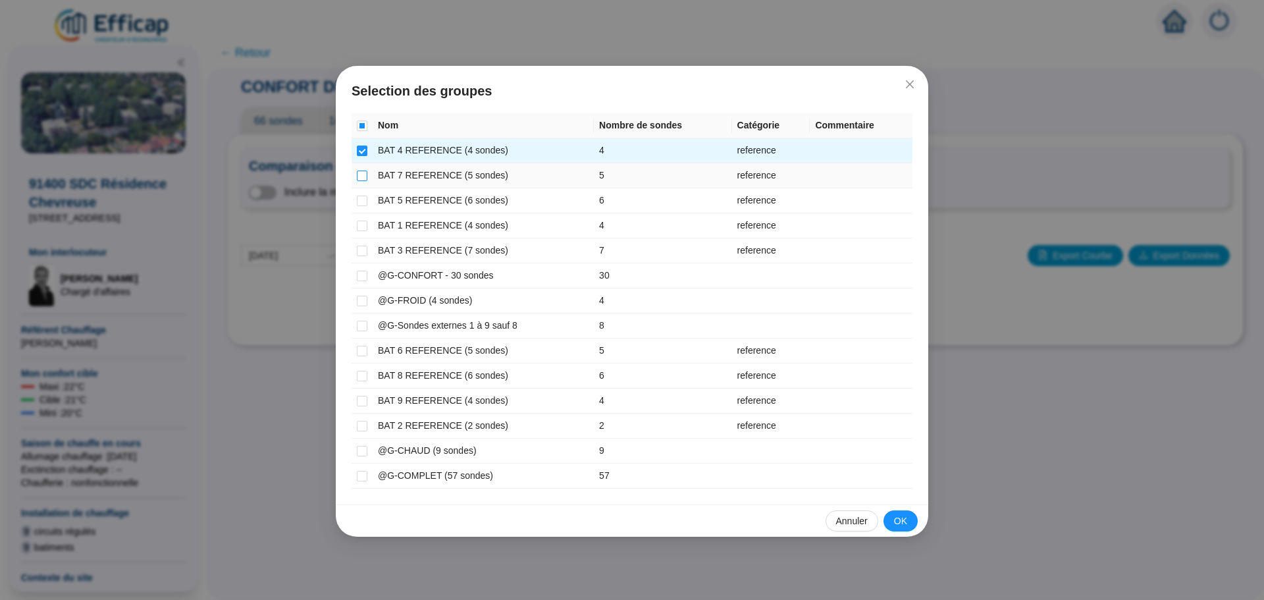
click at [361, 173] on input "checkbox" at bounding box center [362, 175] width 11 height 11
checkbox input "true"
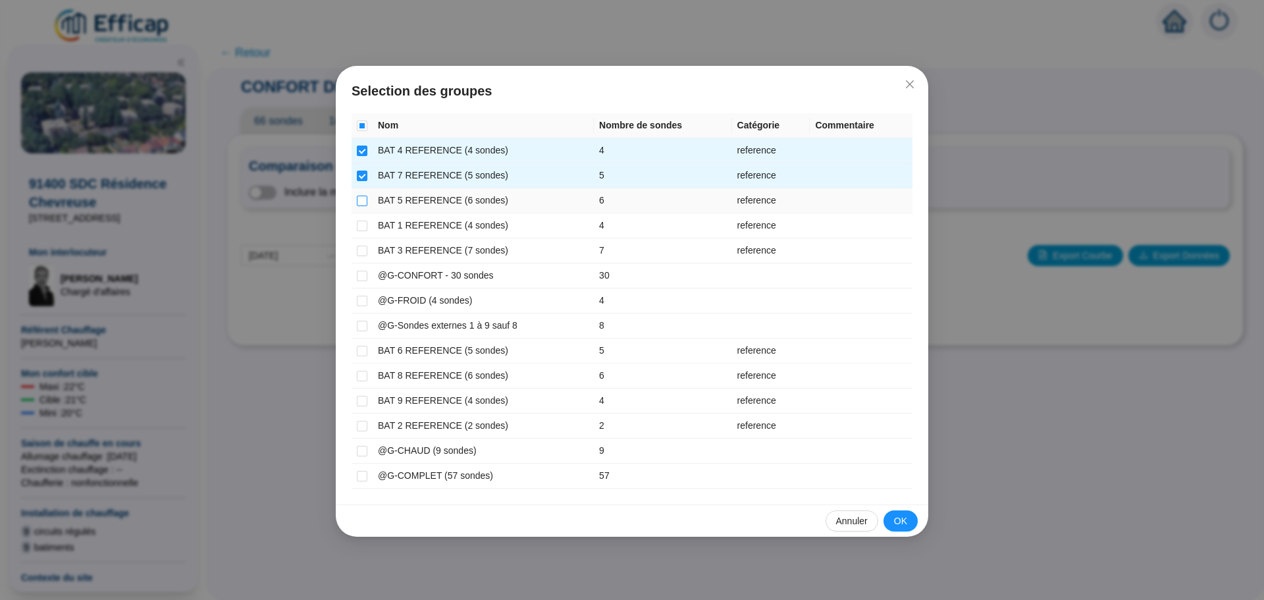
click at [362, 206] on label at bounding box center [362, 201] width 11 height 14
click at [362, 206] on input "checkbox" at bounding box center [362, 201] width 11 height 11
checkbox input "true"
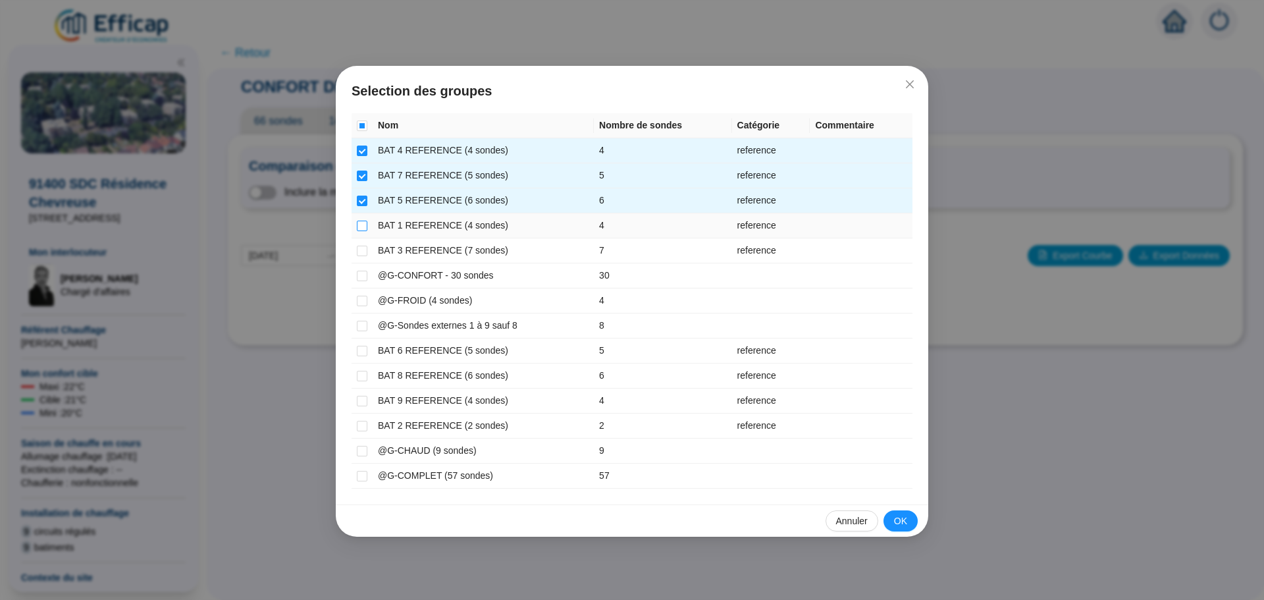
click at [358, 227] on input "checkbox" at bounding box center [362, 226] width 11 height 11
checkbox input "true"
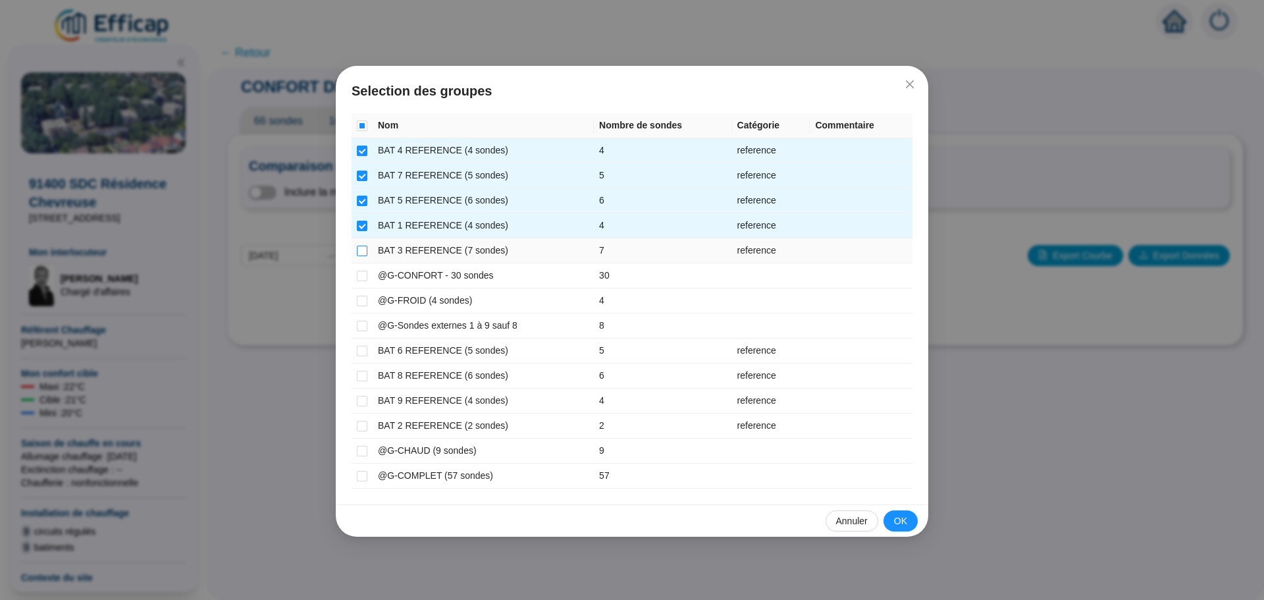
click at [363, 248] on input "checkbox" at bounding box center [362, 251] width 11 height 11
checkbox input "true"
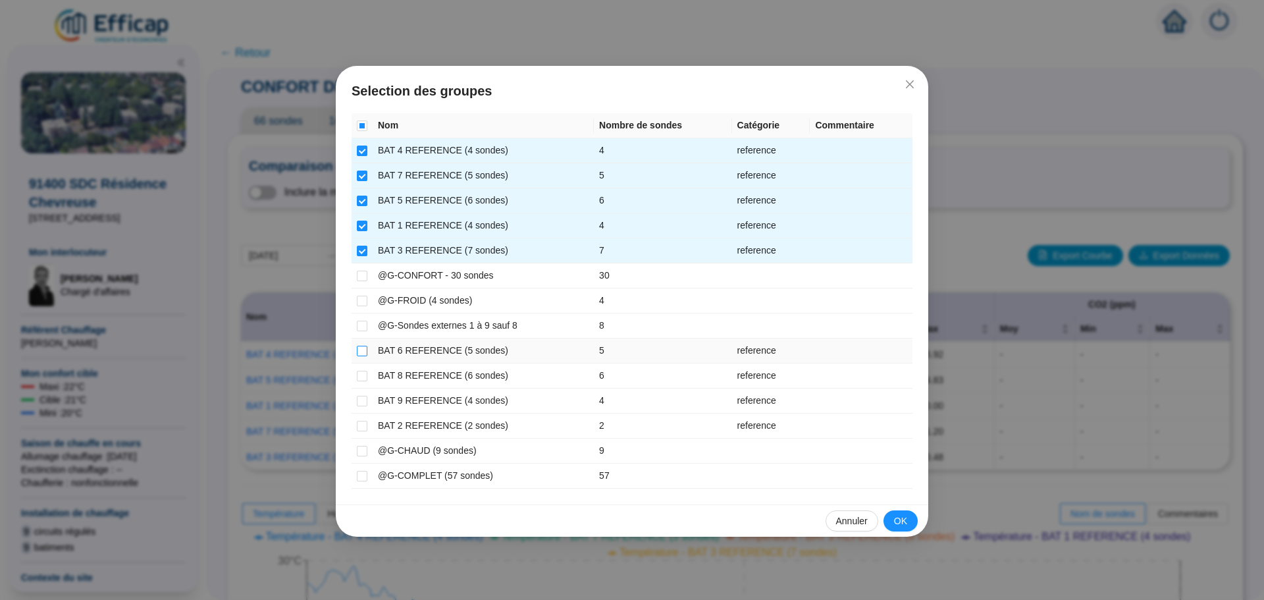
click at [361, 350] on input "checkbox" at bounding box center [362, 351] width 11 height 11
checkbox input "true"
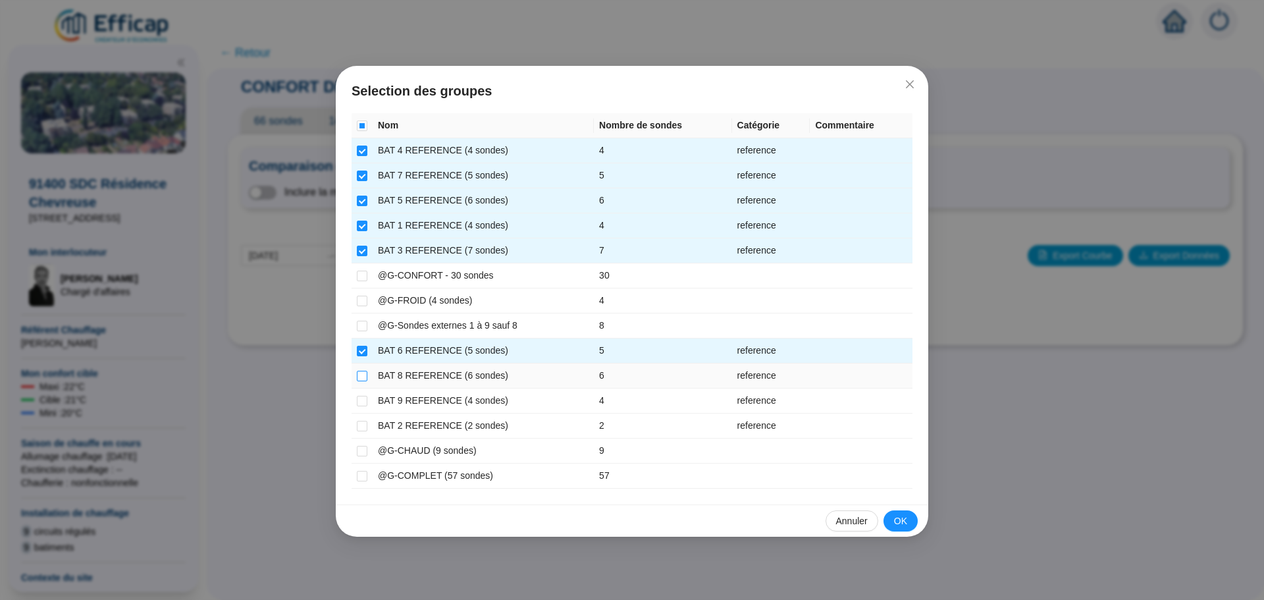
click at [362, 377] on input "checkbox" at bounding box center [362, 376] width 11 height 11
checkbox input "true"
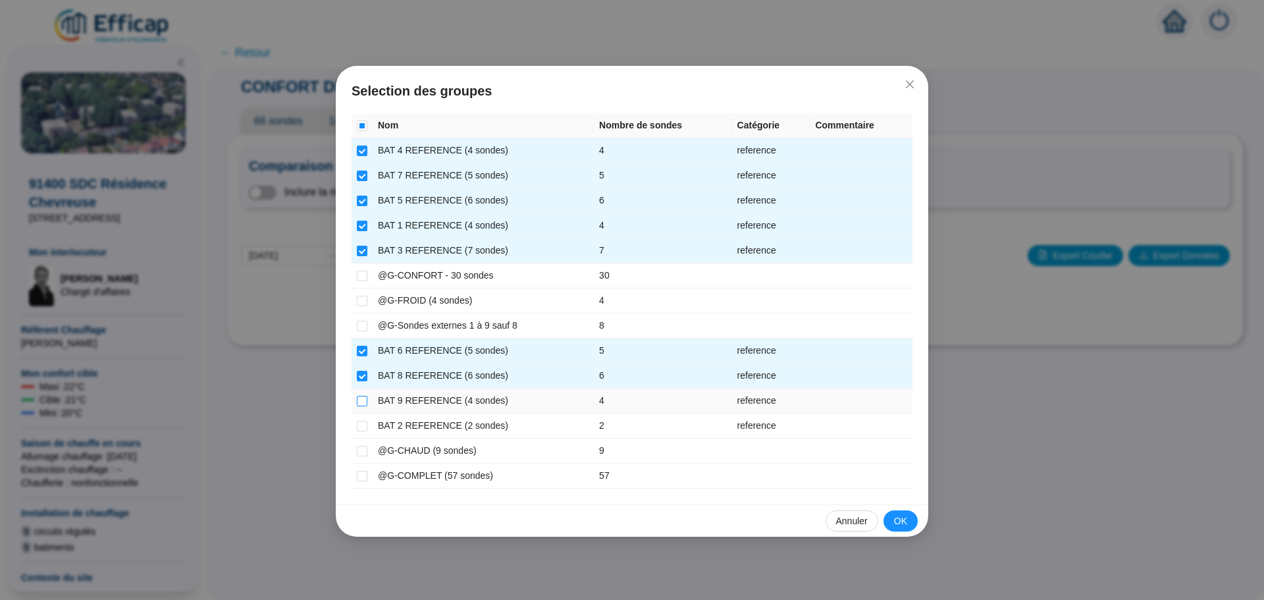
click at [360, 398] on input "checkbox" at bounding box center [362, 401] width 11 height 11
checkbox input "true"
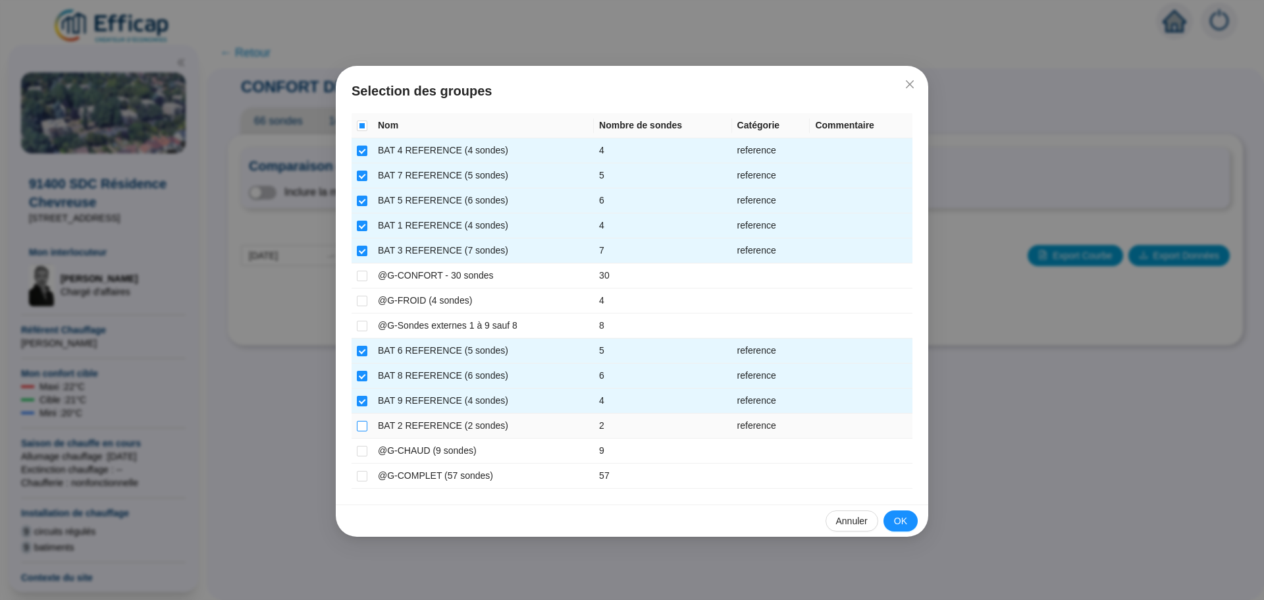
click at [365, 425] on input "checkbox" at bounding box center [362, 426] width 11 height 11
checkbox input "true"
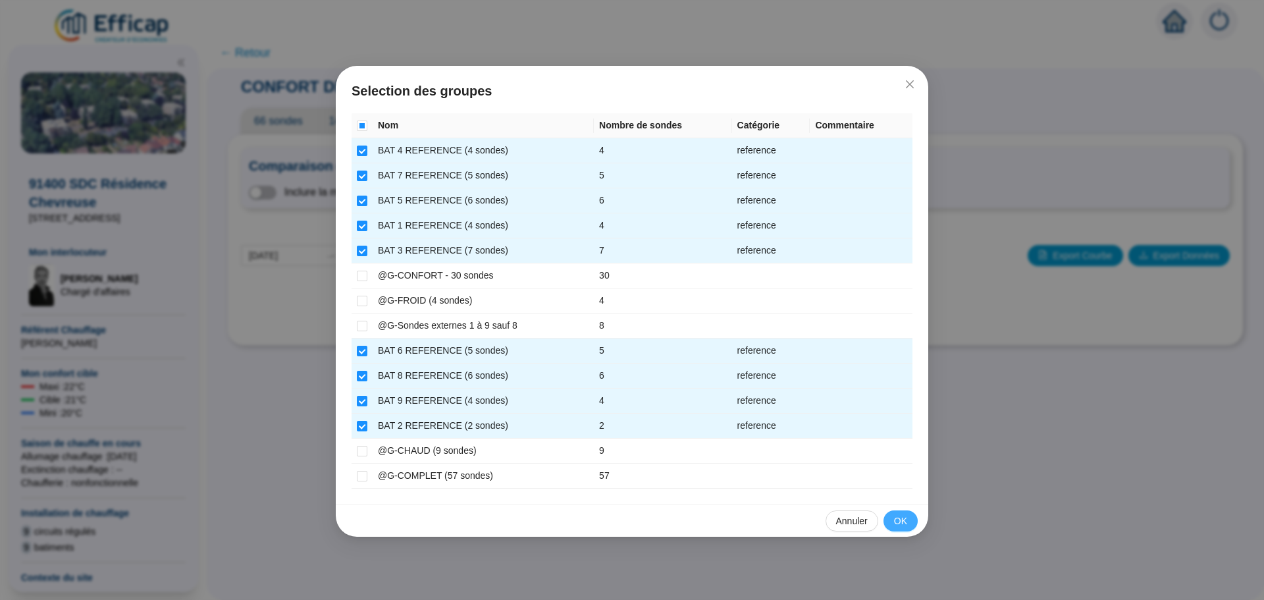
click at [908, 515] on button "OK" at bounding box center [900, 520] width 34 height 21
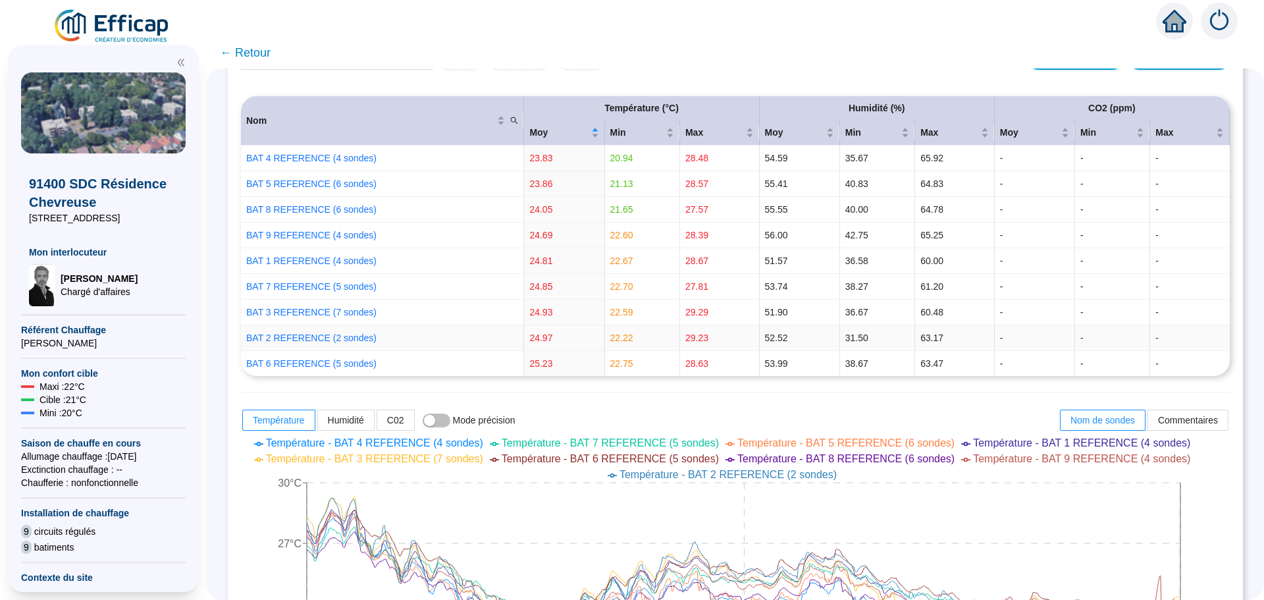
scroll to position [329, 0]
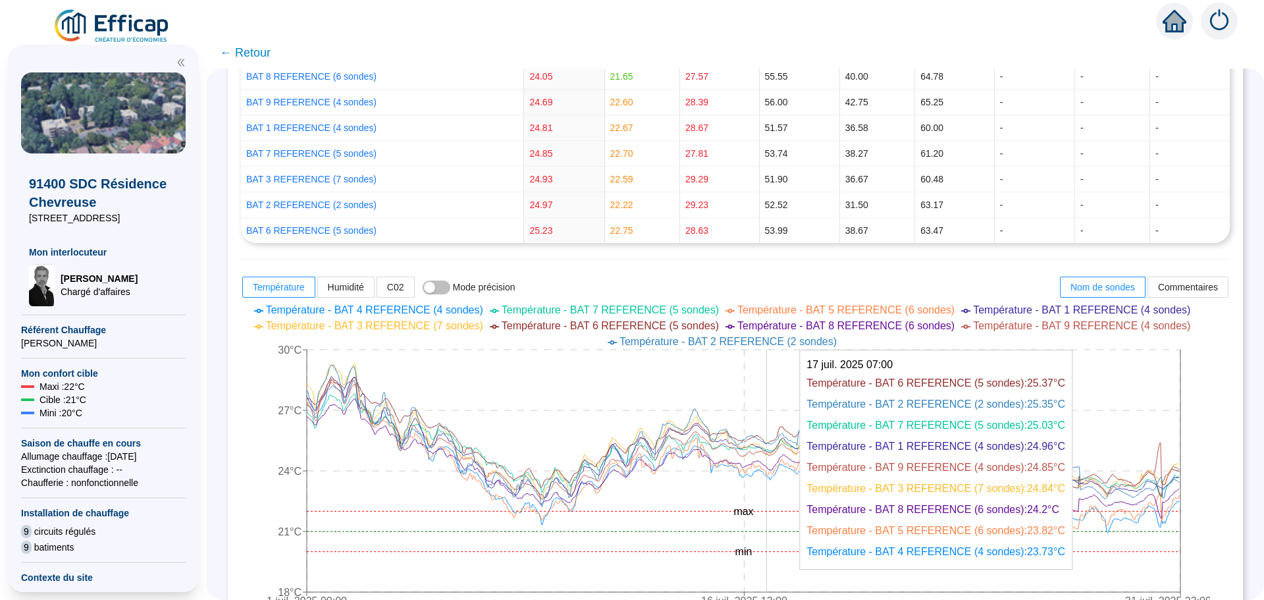
drag, startPoint x: 776, startPoint y: 533, endPoint x: 1241, endPoint y: 365, distance: 495.0
click at [1241, 365] on div "CONFORT DÉTAILLÉ 66 sondes 14 groupes de sondes Comparer des sondes/groupes Vis…" at bounding box center [735, 333] width 1057 height 531
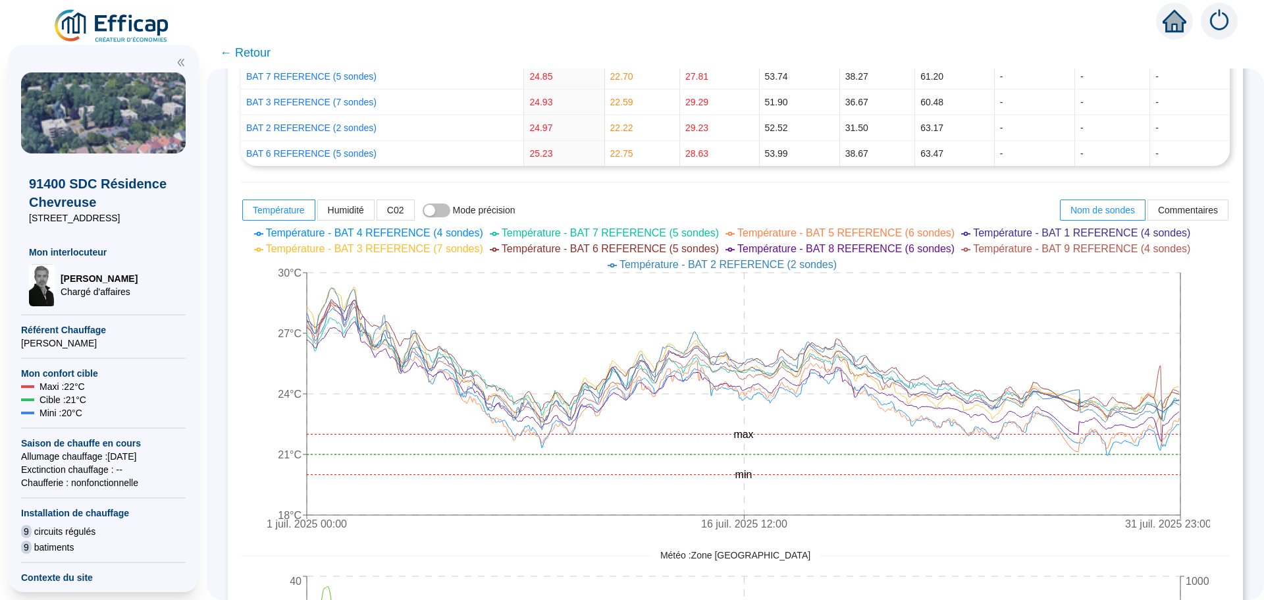
scroll to position [461, 0]
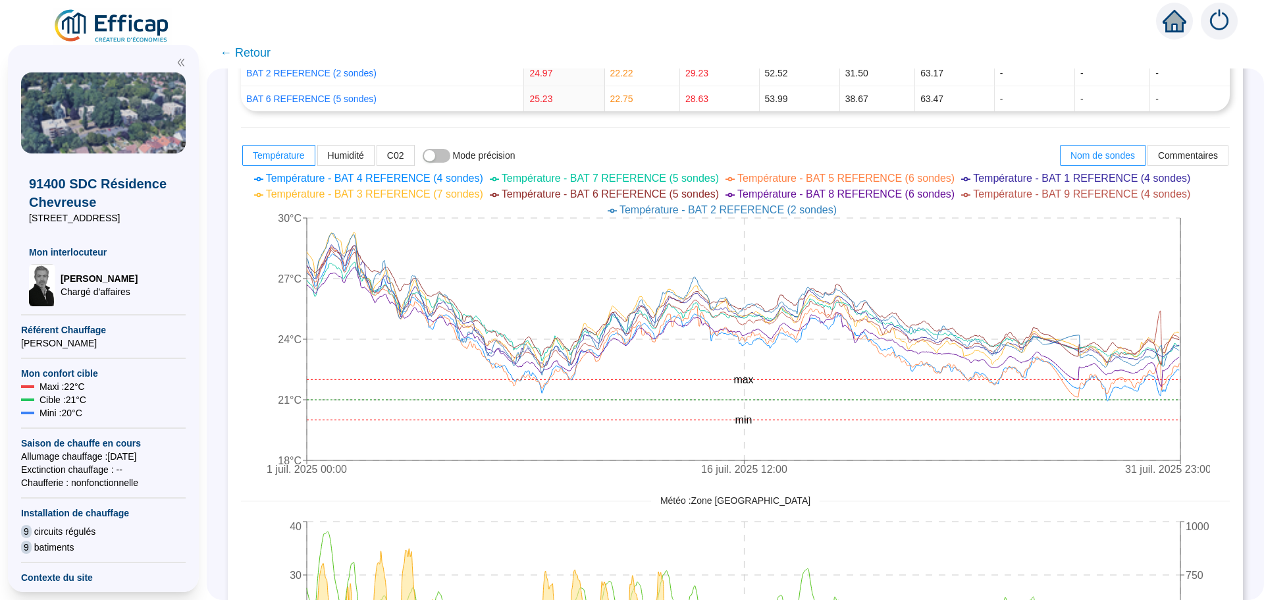
drag, startPoint x: 0, startPoint y: 39, endPoint x: 561, endPoint y: 138, distance: 570.0
click at [561, 138] on div "Nom Température (°C) Humidité (%) CO2 (ppm) Moy Min Max Moy Min Max Moy Min Max…" at bounding box center [735, 306] width 989 height 950
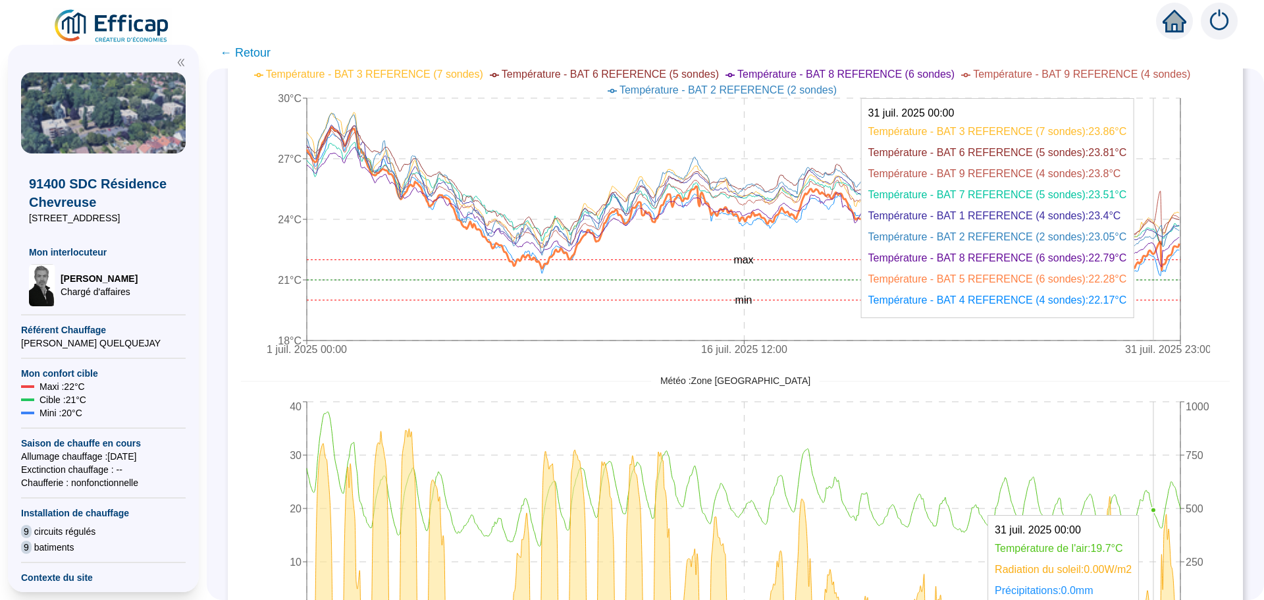
scroll to position [542, 0]
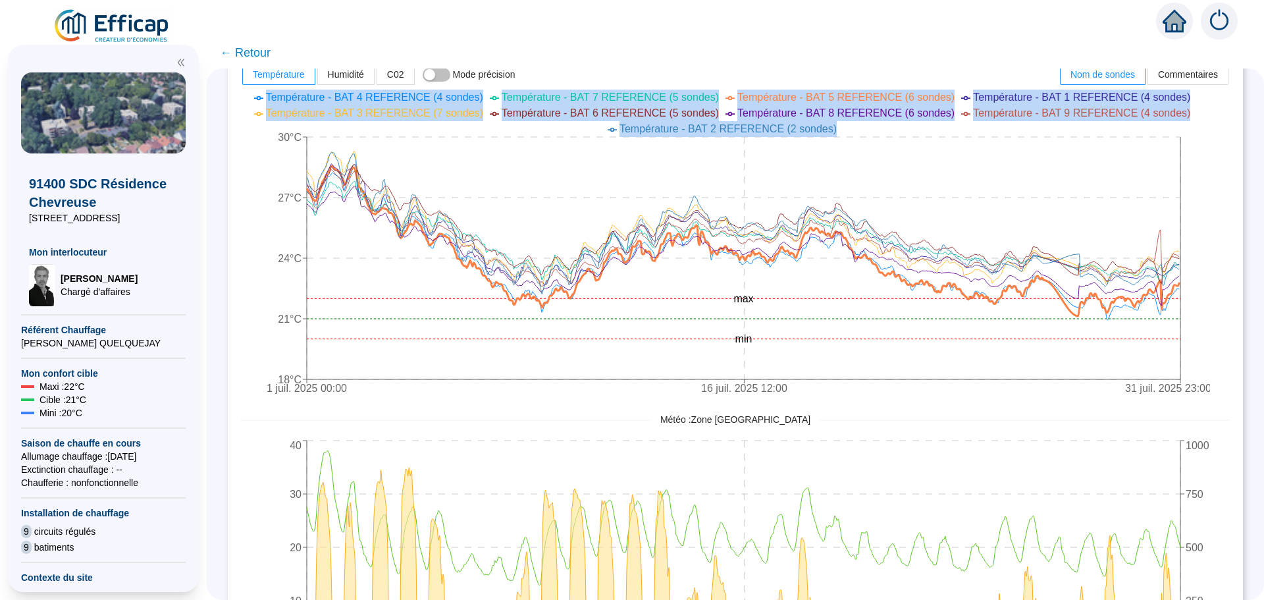
click at [929, 136] on div "1 juil. 2025 00:00 16 juil. 2025 12:00 31 juil. 2025 23:00 18°C 21°C 24°C 27°C …" at bounding box center [725, 244] width 969 height 316
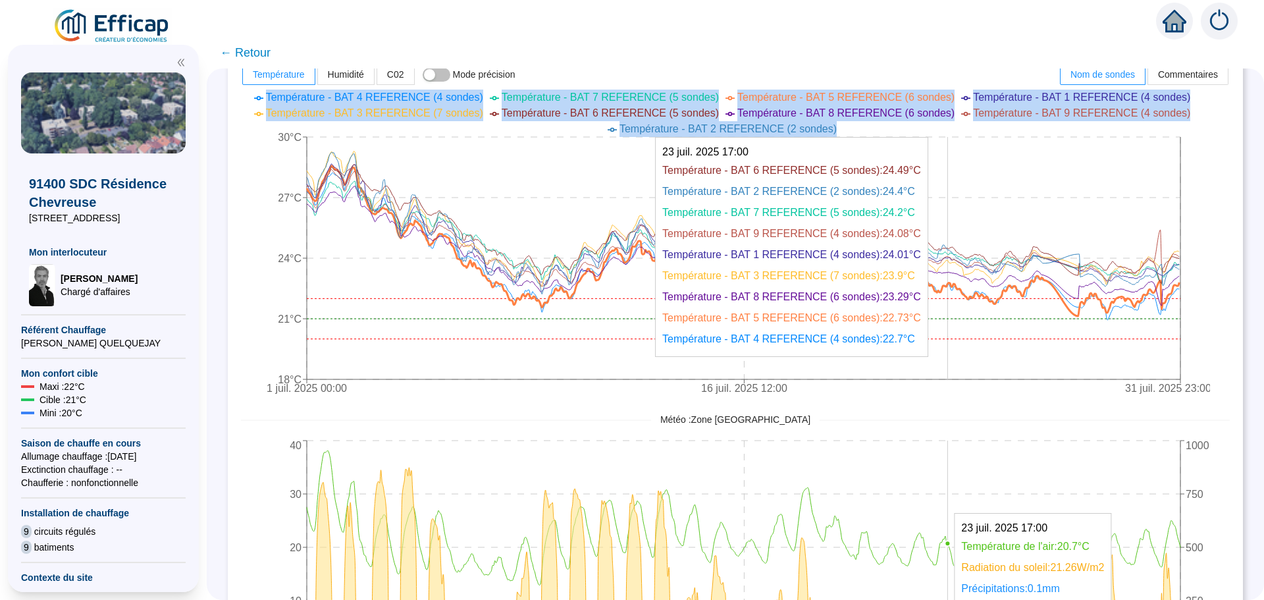
click at [958, 155] on icon "1 juil. 2025 00:00 16 juil. 2025 12:00 31 juil. 2025 23:00 18°C 21°C 24°C 27°C …" at bounding box center [725, 244] width 969 height 316
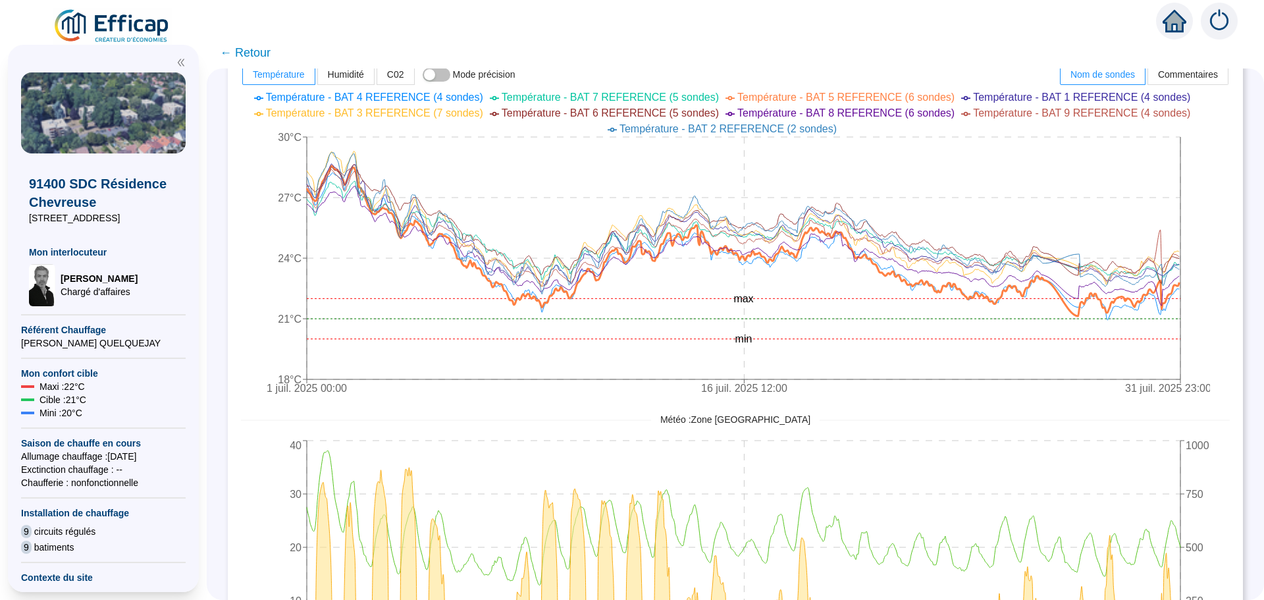
click at [1229, 162] on div "Comparaison de mesures : Sélectionner des sondes 9 groupes sélectionnés Inclure…" at bounding box center [735, 153] width 1015 height 1121
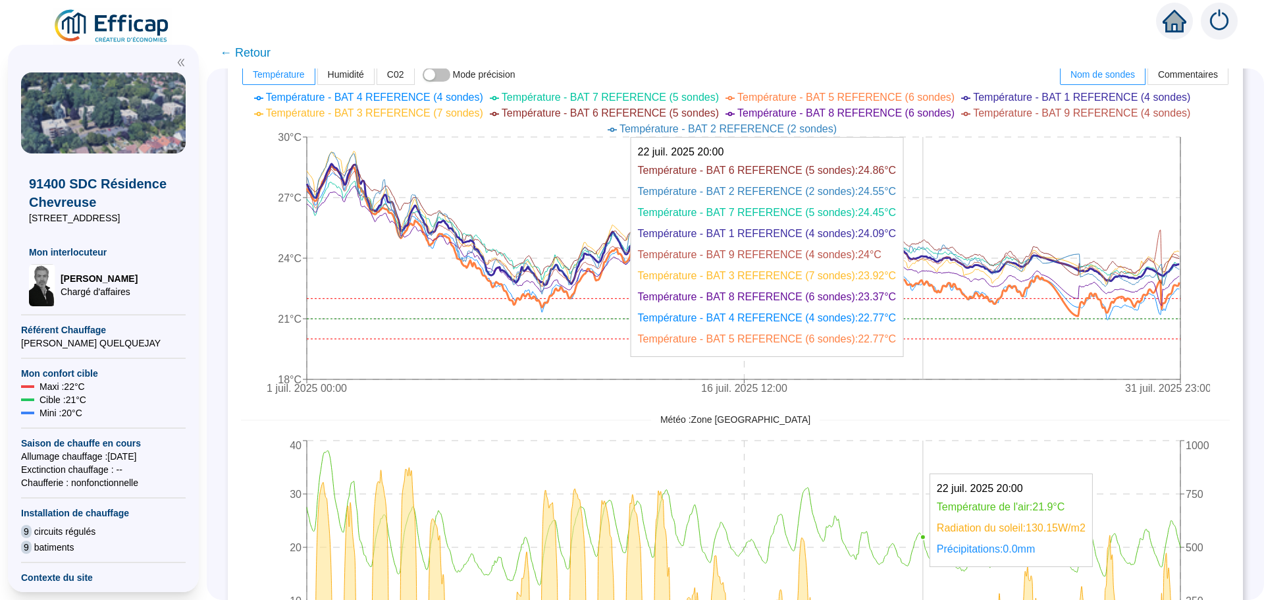
click at [932, 222] on icon "1 juil. 2025 00:00 16 juil. 2025 12:00 31 juil. 2025 23:00 18°C 21°C 24°C 27°C …" at bounding box center [725, 244] width 969 height 316
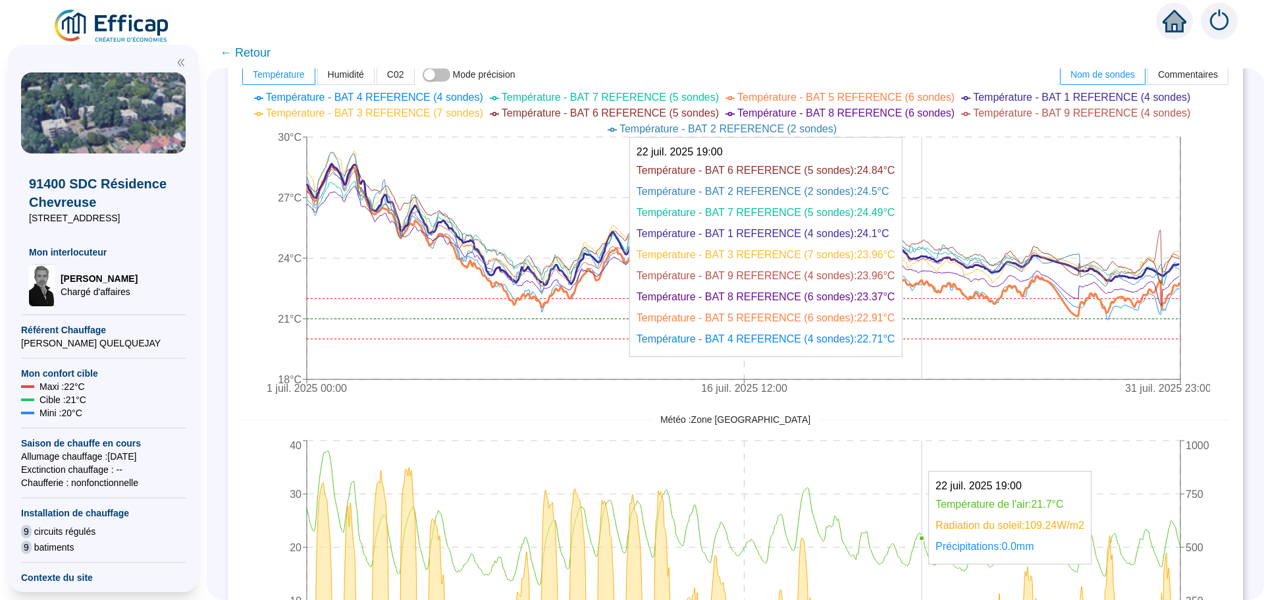
click at [931, 220] on icon "1 juil. 2025 00:00 16 juil. 2025 12:00 31 juil. 2025 23:00 18°C 21°C 24°C 27°C …" at bounding box center [725, 244] width 969 height 316
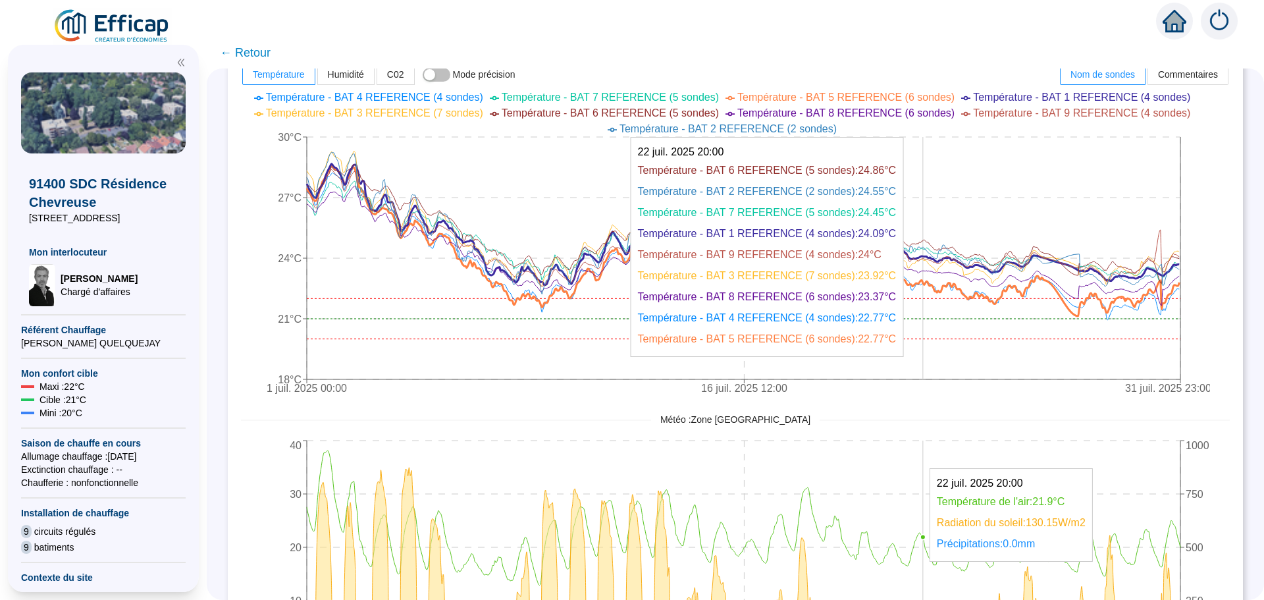
click at [932, 217] on icon "1 juil. 2025 00:00 16 juil. 2025 12:00 31 juil. 2025 23:00 18°C 21°C 24°C 27°C …" at bounding box center [725, 244] width 969 height 316
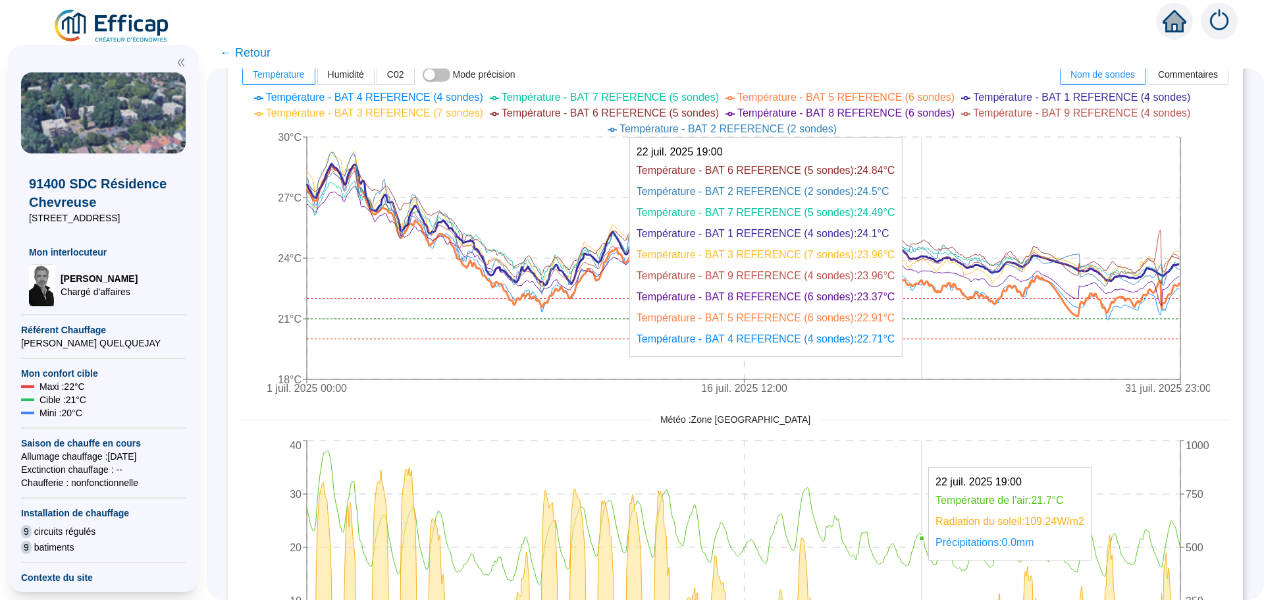
click at [931, 216] on icon "1 juil. 2025 00:00 16 juil. 2025 12:00 31 juil. 2025 23:00 18°C 21°C 24°C 27°C …" at bounding box center [725, 244] width 969 height 316
